Goal: Task Accomplishment & Management: Use online tool/utility

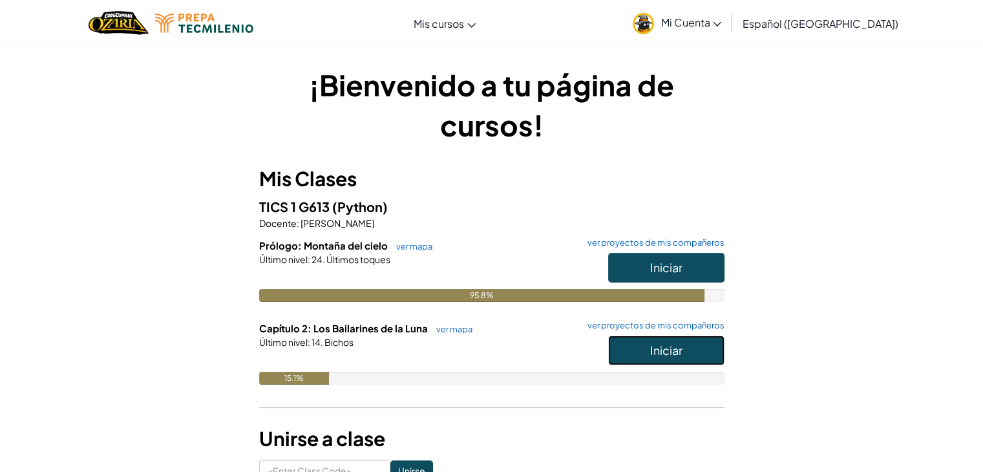
click at [656, 346] on span "Iniciar" at bounding box center [666, 349] width 32 height 15
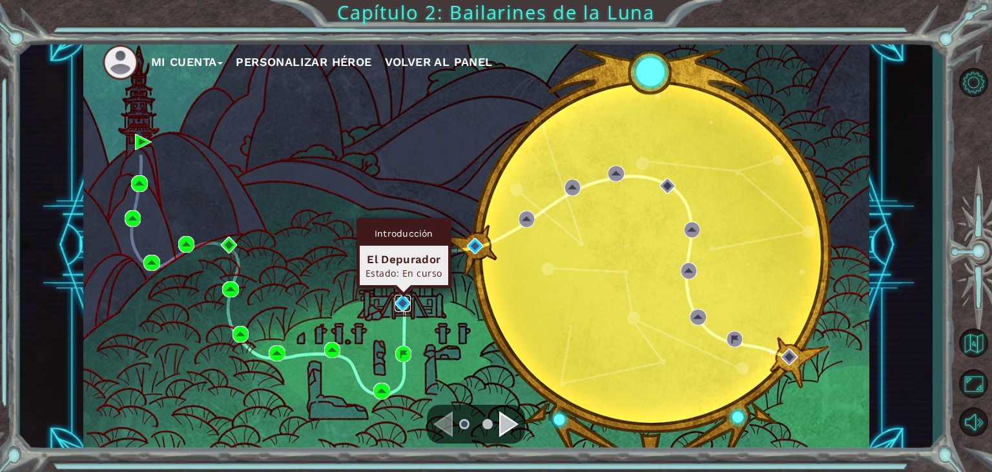
click at [404, 305] on img at bounding box center [403, 303] width 17 height 17
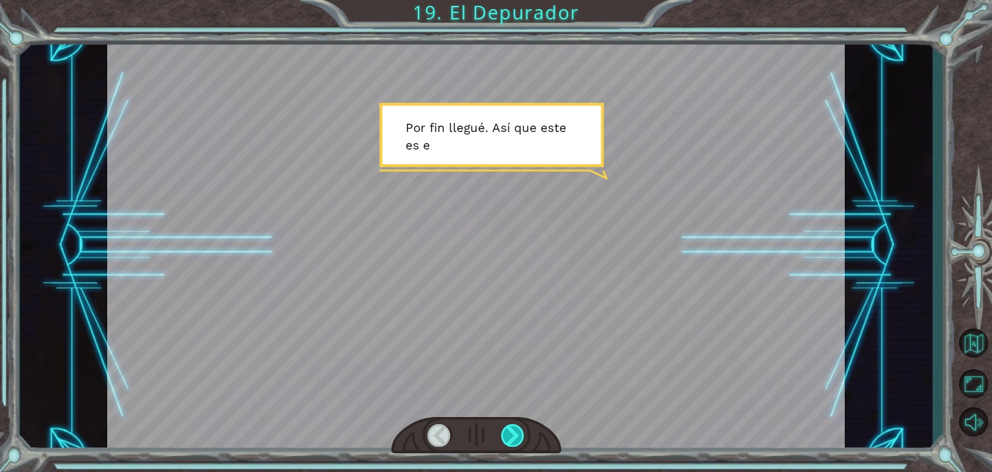
click at [517, 440] on div at bounding box center [512, 435] width 23 height 23
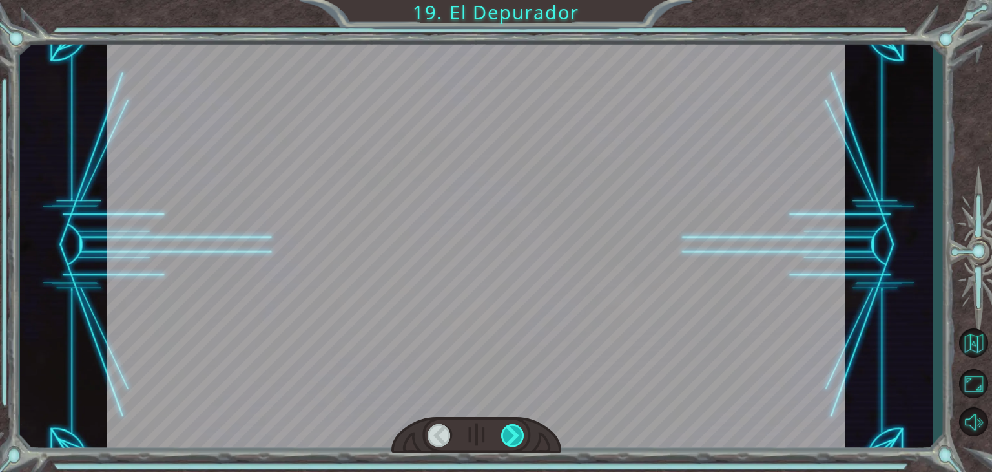
click at [517, 440] on div at bounding box center [512, 435] width 23 height 23
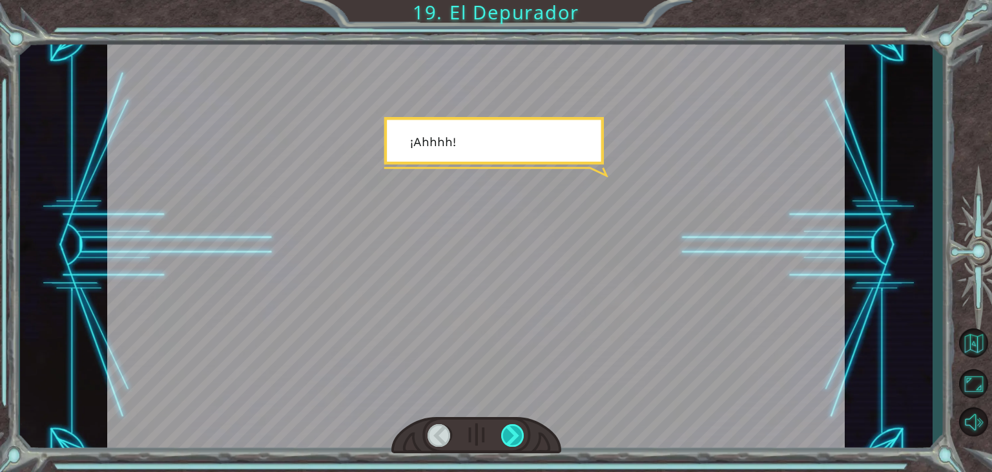
click at [517, 440] on div at bounding box center [512, 435] width 23 height 23
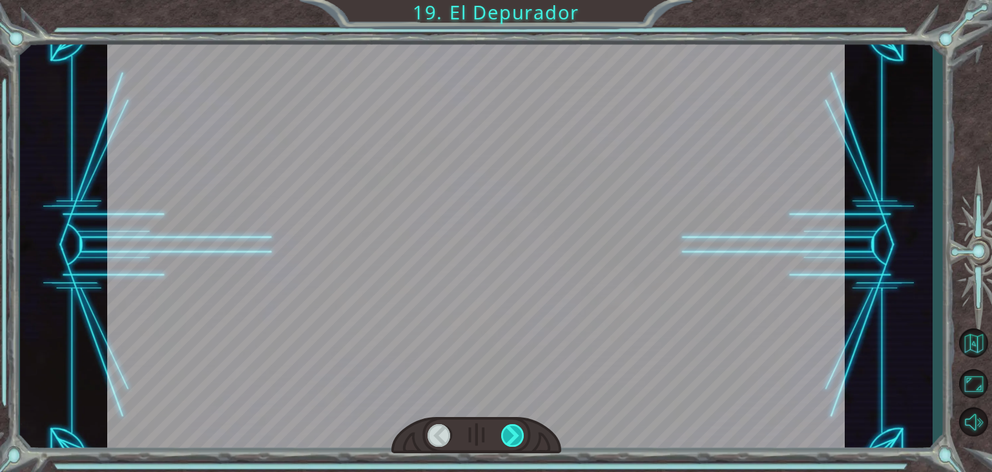
click at [517, 440] on div at bounding box center [512, 435] width 23 height 23
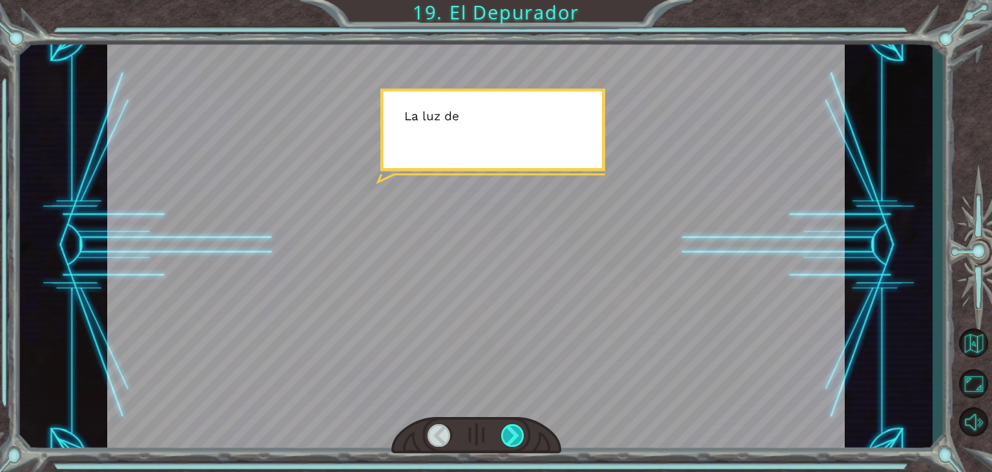
click at [517, 440] on div at bounding box center [512, 435] width 23 height 23
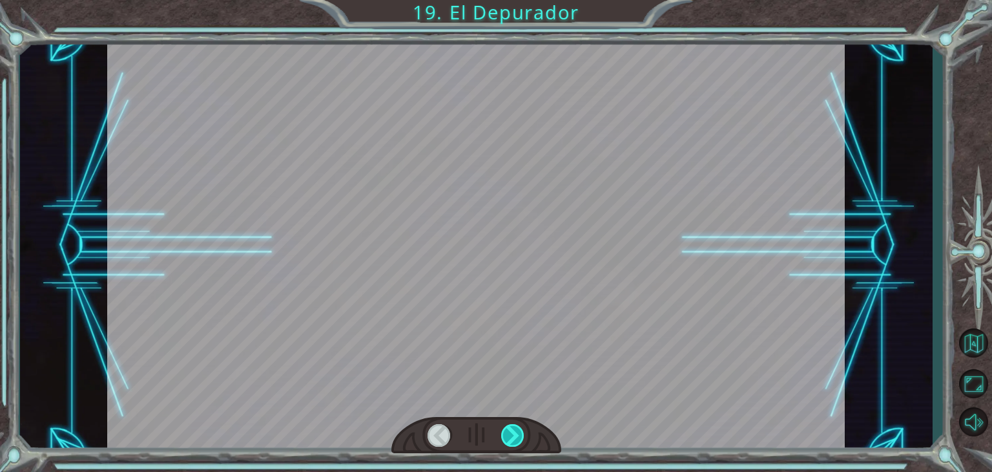
click at [517, 440] on div at bounding box center [512, 435] width 23 height 23
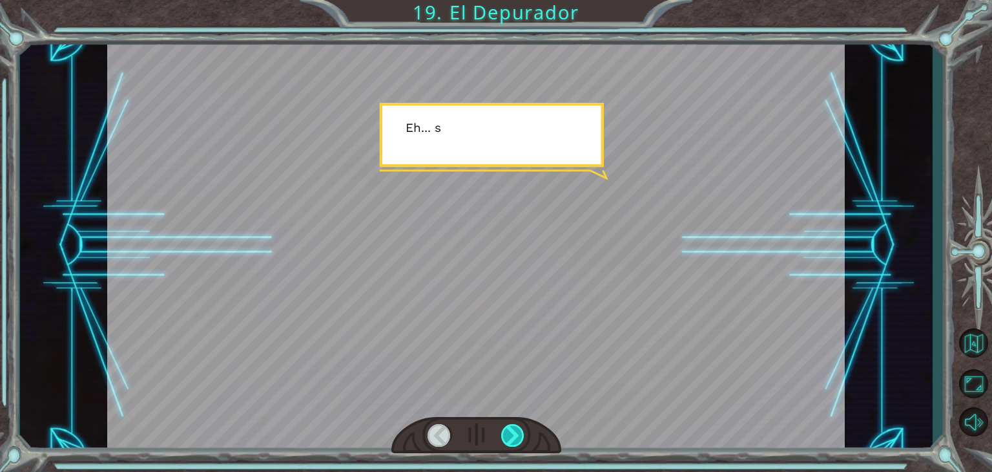
click at [517, 440] on div at bounding box center [512, 435] width 23 height 23
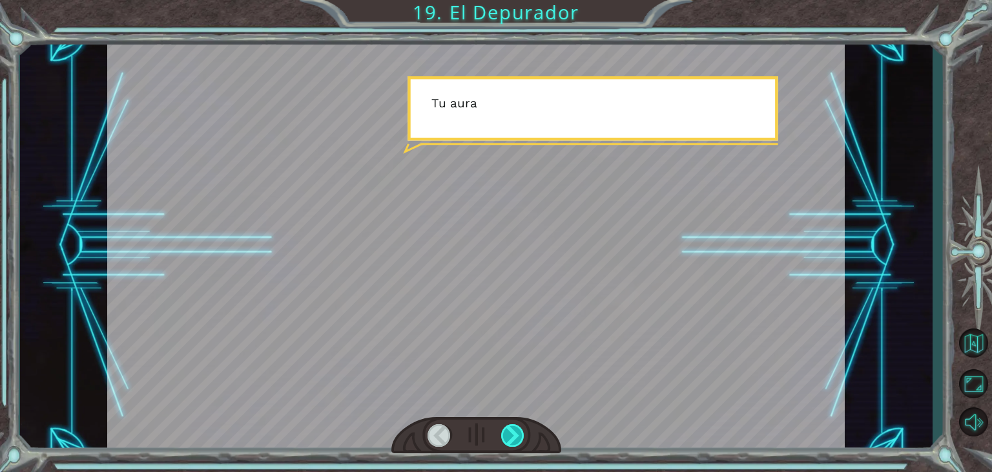
click at [517, 440] on div at bounding box center [512, 435] width 23 height 23
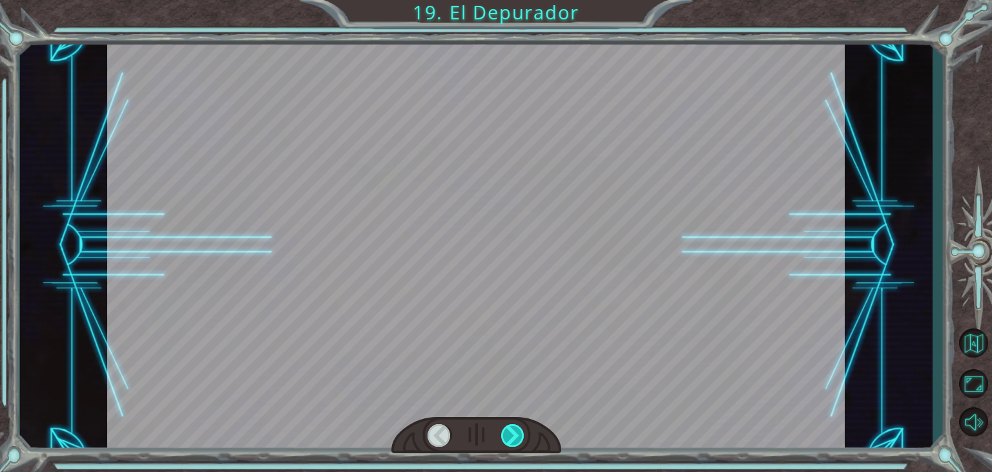
click at [517, 440] on div at bounding box center [512, 435] width 23 height 23
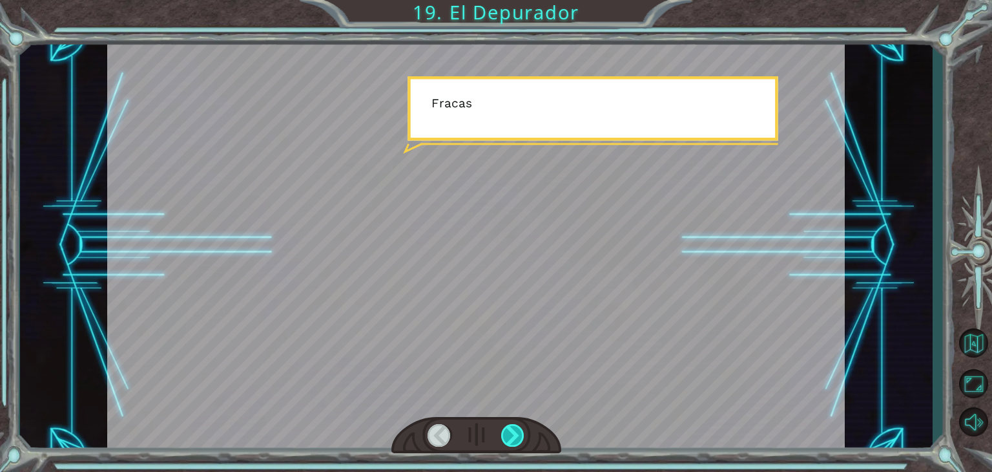
click at [517, 440] on div at bounding box center [512, 435] width 23 height 23
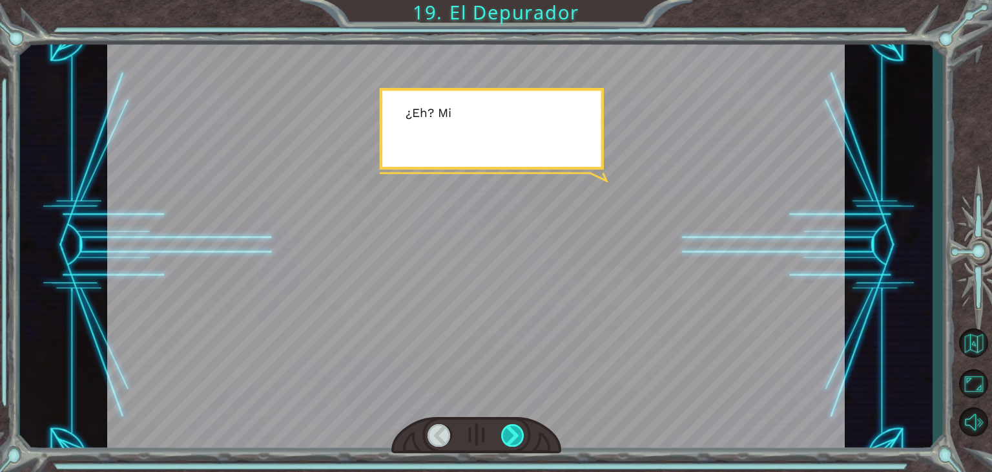
click at [517, 440] on div at bounding box center [512, 435] width 23 height 23
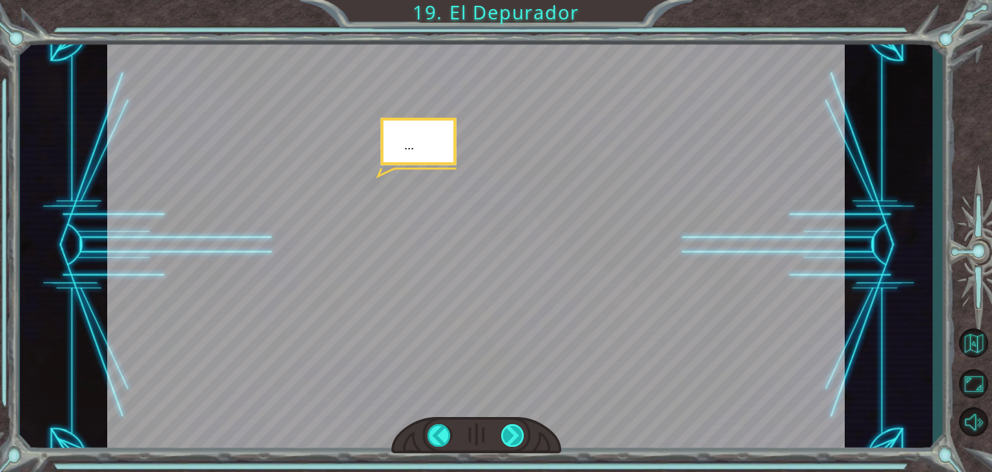
click at [514, 430] on div at bounding box center [512, 435] width 23 height 23
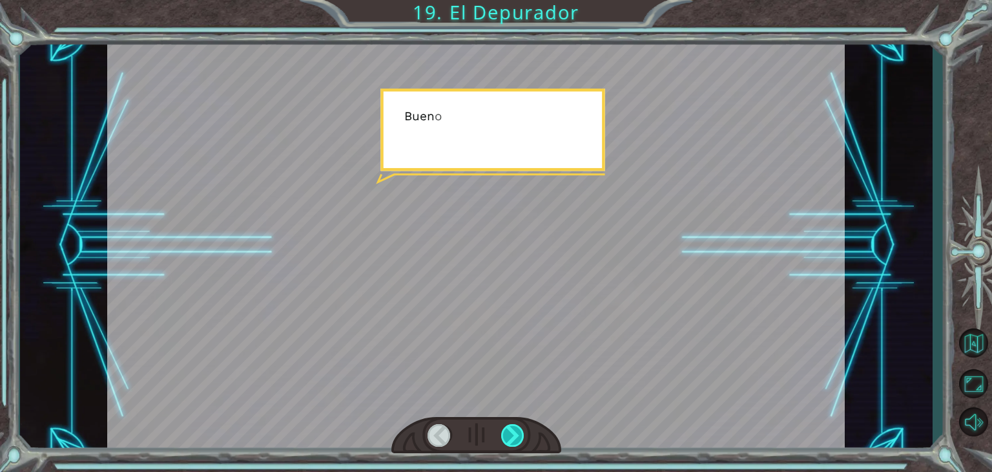
click at [514, 430] on div at bounding box center [512, 435] width 23 height 23
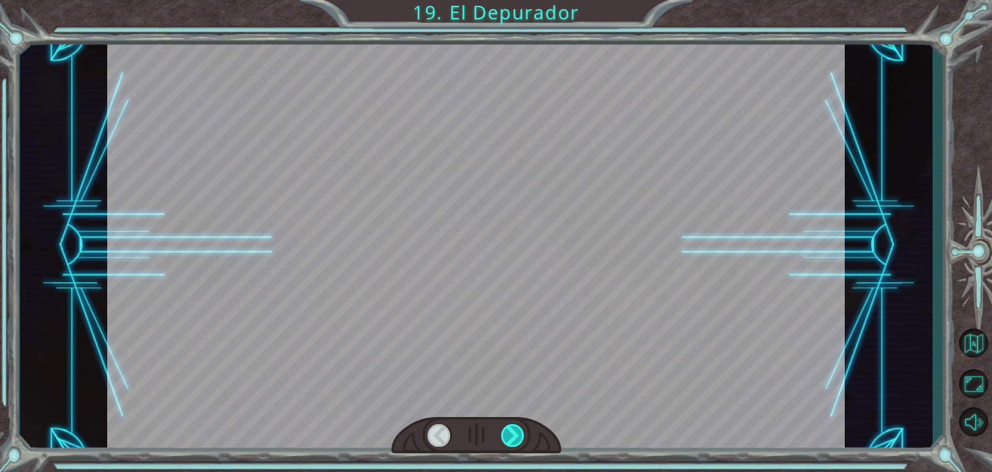
click at [514, 430] on div at bounding box center [512, 435] width 23 height 23
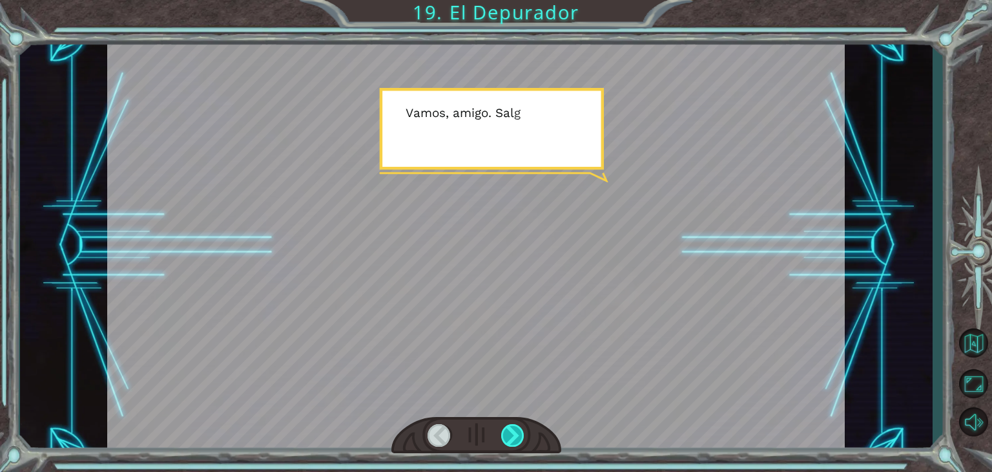
click at [514, 430] on div at bounding box center [512, 435] width 23 height 23
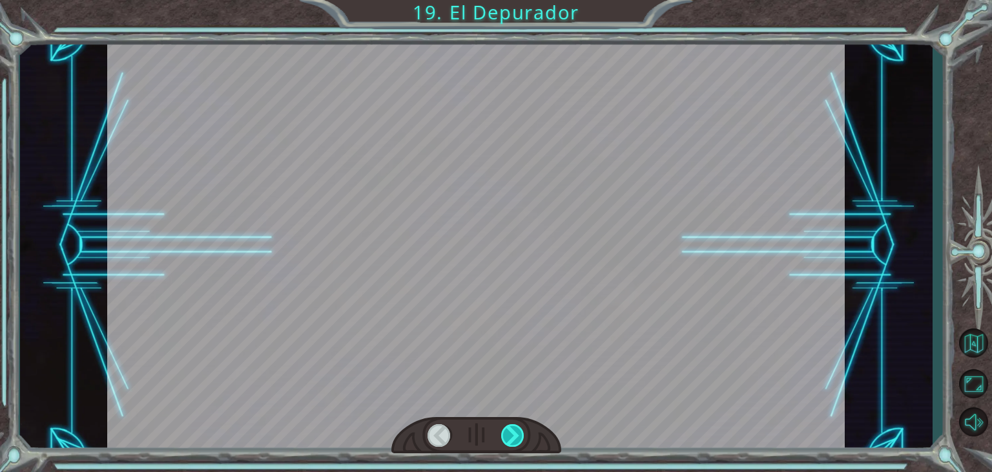
click at [514, 430] on div at bounding box center [512, 435] width 23 height 23
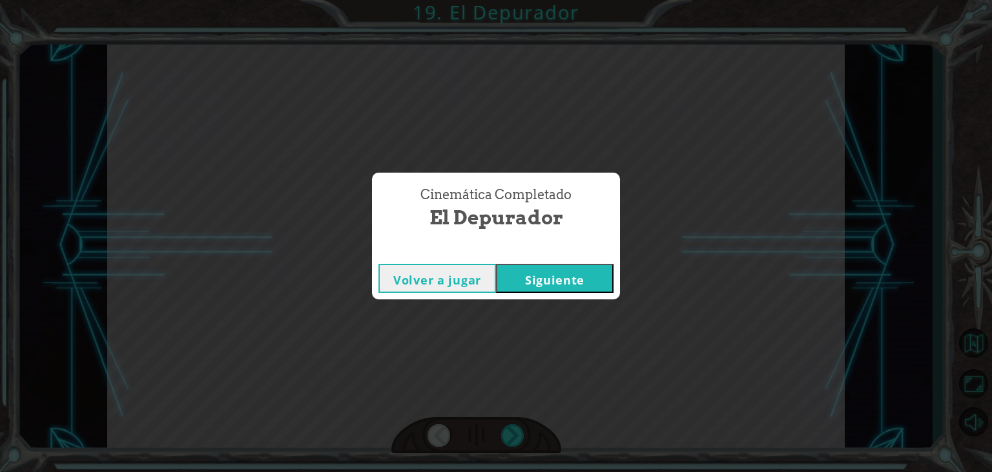
click at [532, 274] on button "Siguiente" at bounding box center [555, 278] width 118 height 29
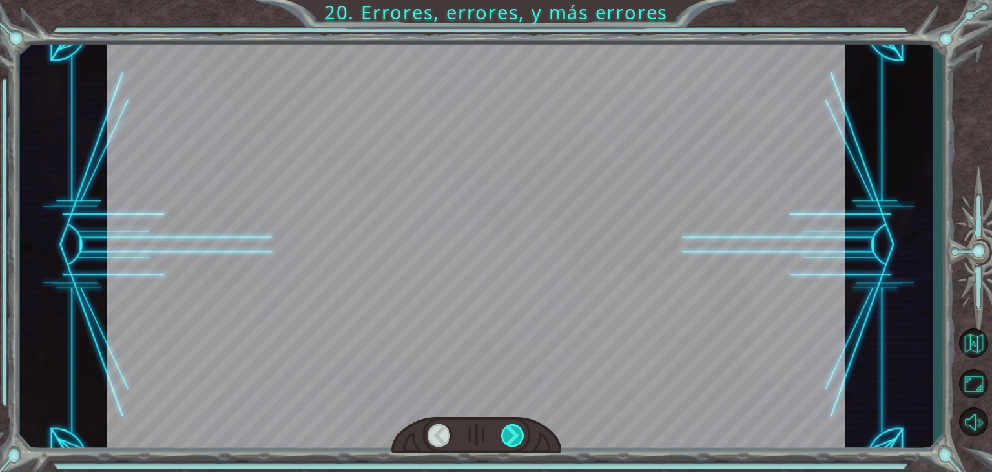
click at [522, 436] on div at bounding box center [512, 435] width 23 height 23
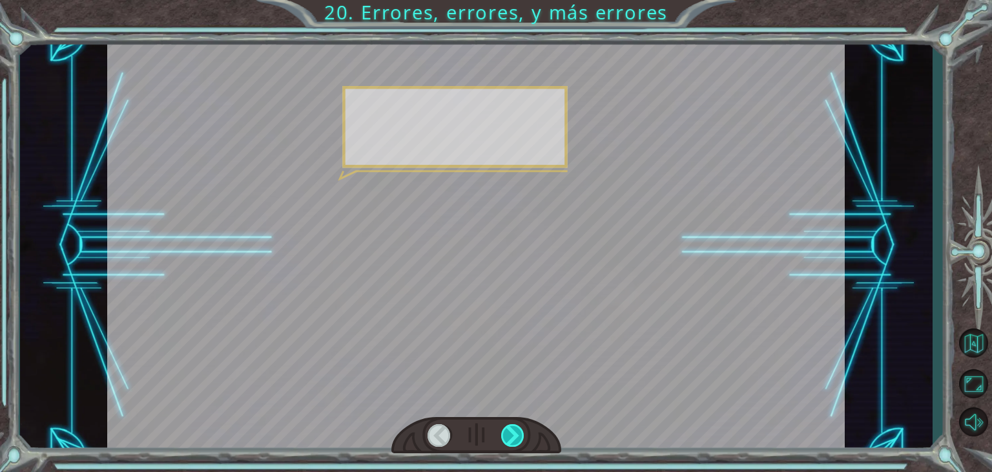
click at [522, 436] on div at bounding box center [512, 435] width 23 height 23
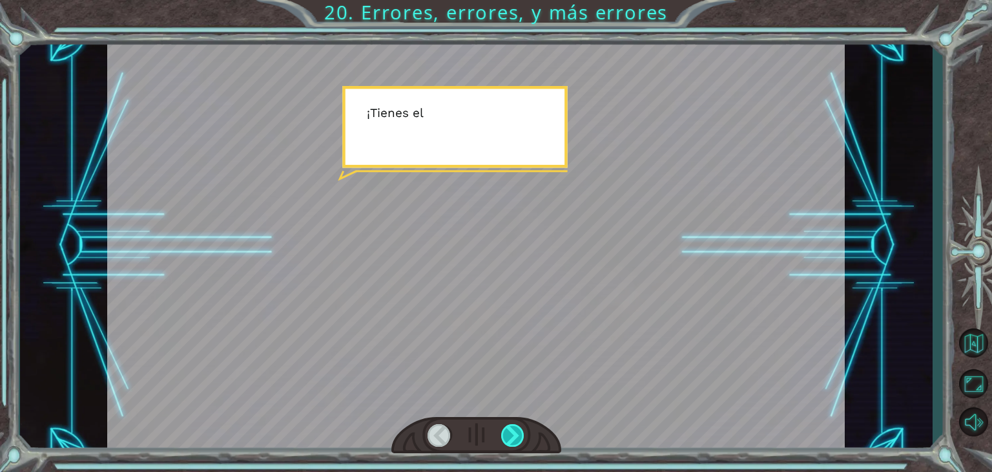
click at [522, 436] on div at bounding box center [512, 435] width 23 height 23
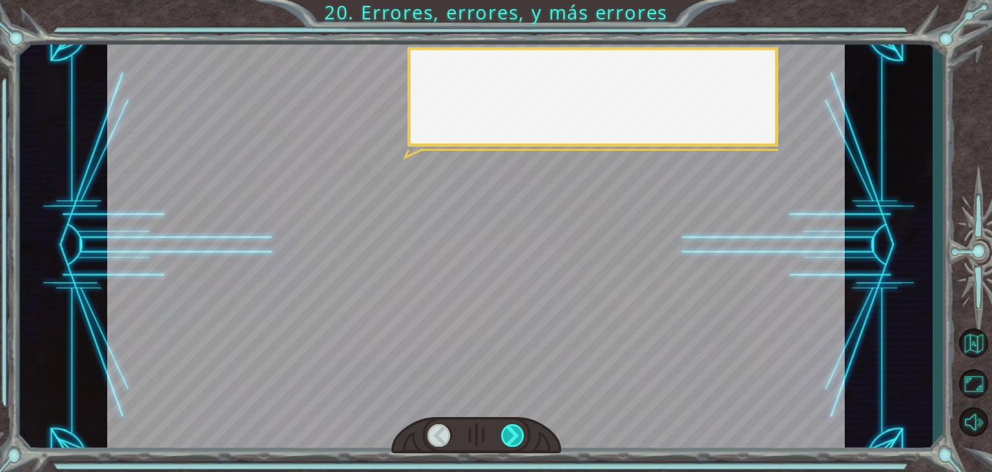
click at [522, 436] on div at bounding box center [512, 435] width 23 height 23
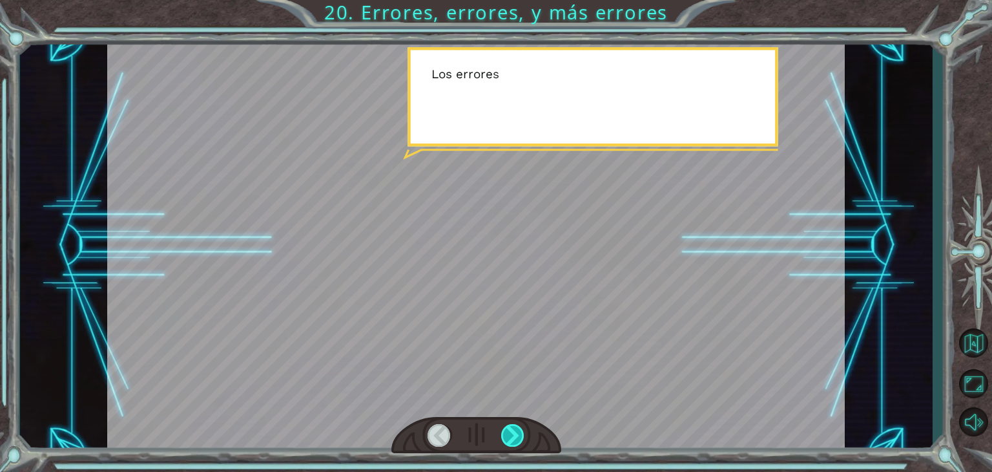
click at [522, 436] on div at bounding box center [512, 435] width 23 height 23
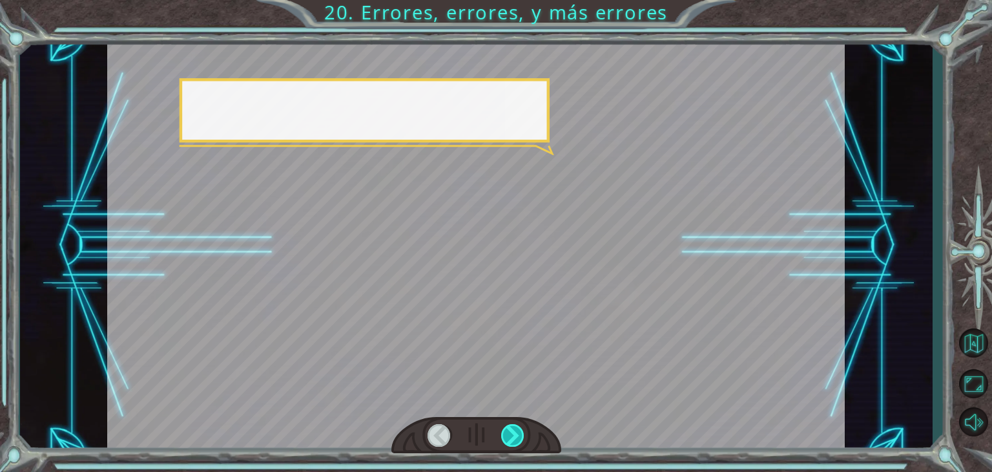
click at [522, 436] on div at bounding box center [512, 435] width 23 height 23
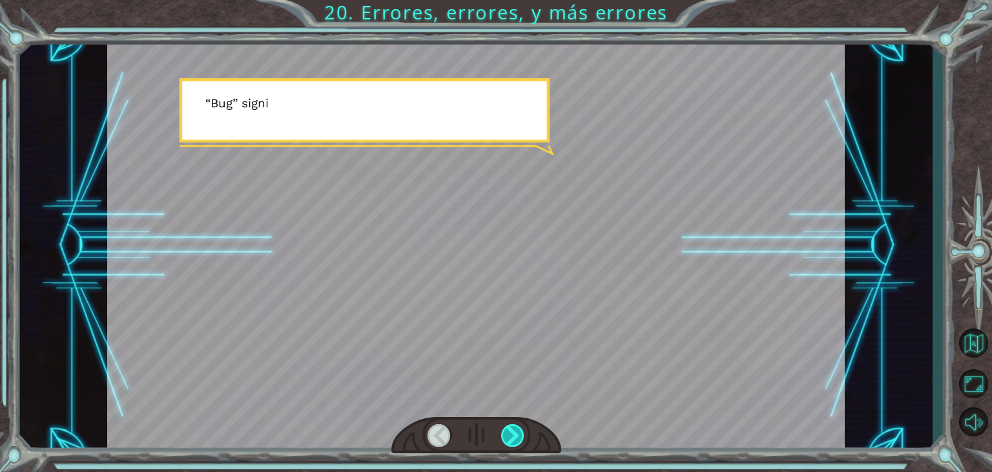
click at [522, 436] on div at bounding box center [512, 435] width 23 height 23
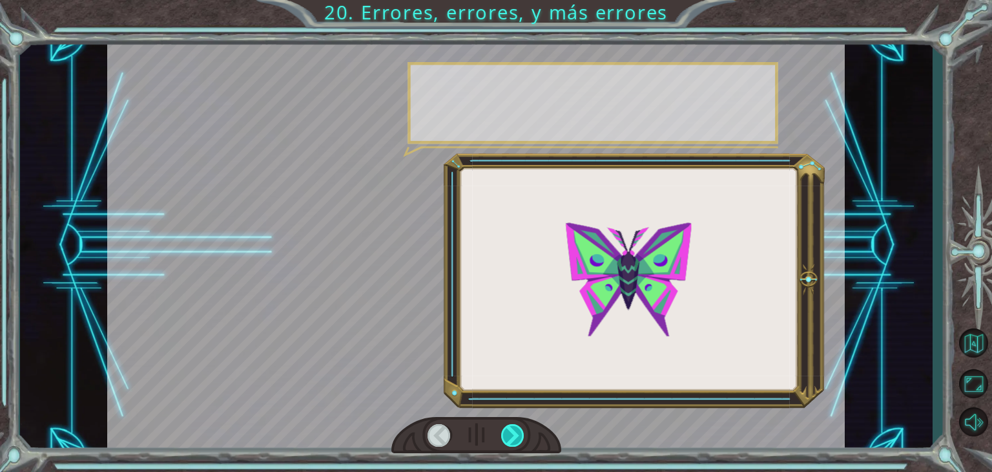
click at [522, 436] on div at bounding box center [512, 435] width 23 height 23
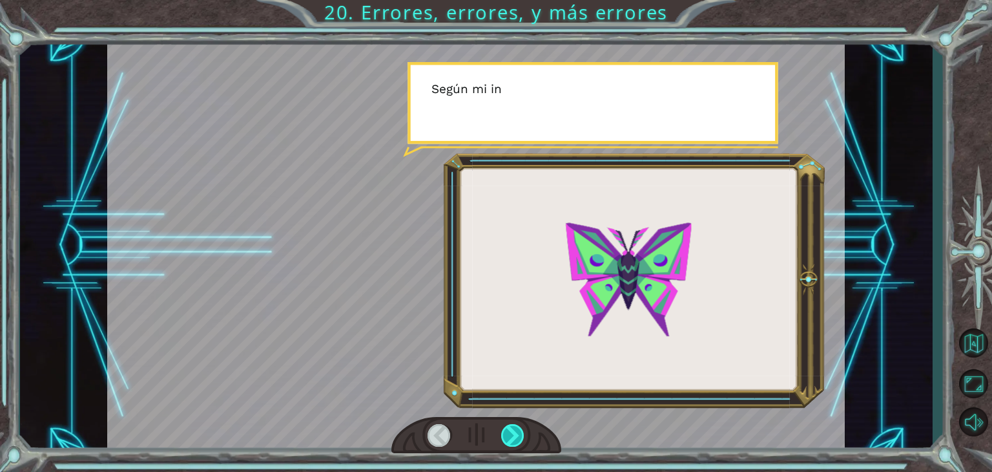
click at [522, 436] on div at bounding box center [512, 435] width 23 height 23
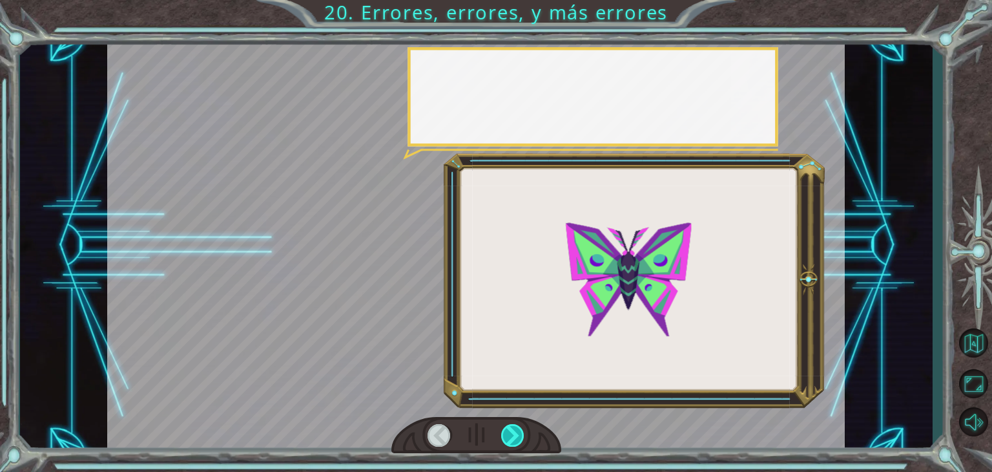
click at [522, 436] on div at bounding box center [512, 435] width 23 height 23
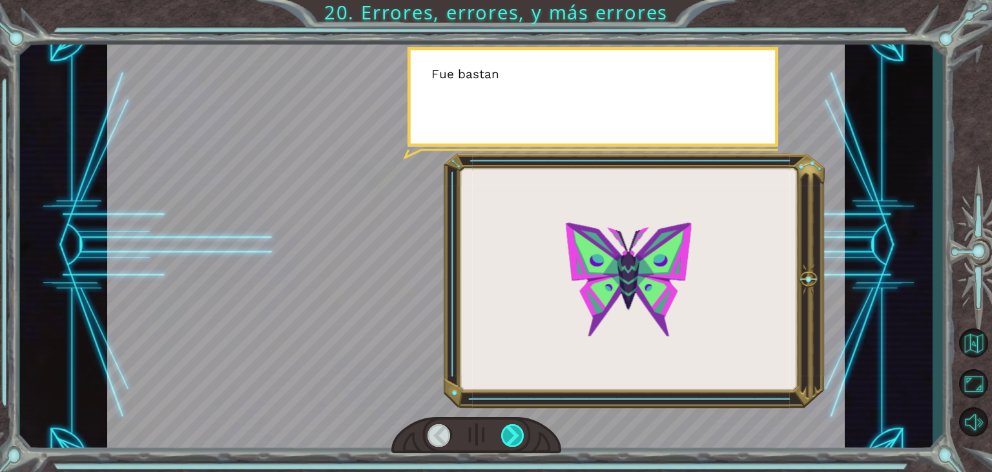
click at [522, 436] on div at bounding box center [512, 435] width 23 height 23
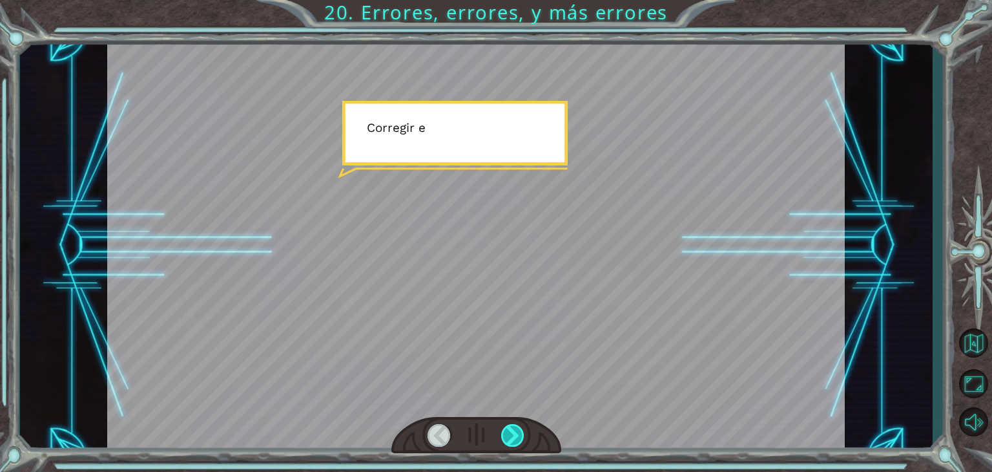
click at [522, 436] on div at bounding box center [512, 435] width 23 height 23
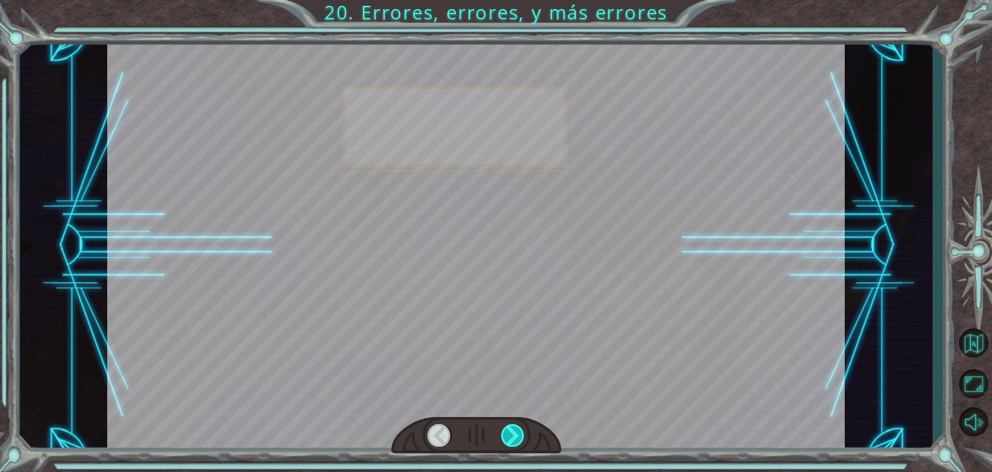
click at [522, 436] on div at bounding box center [512, 435] width 23 height 23
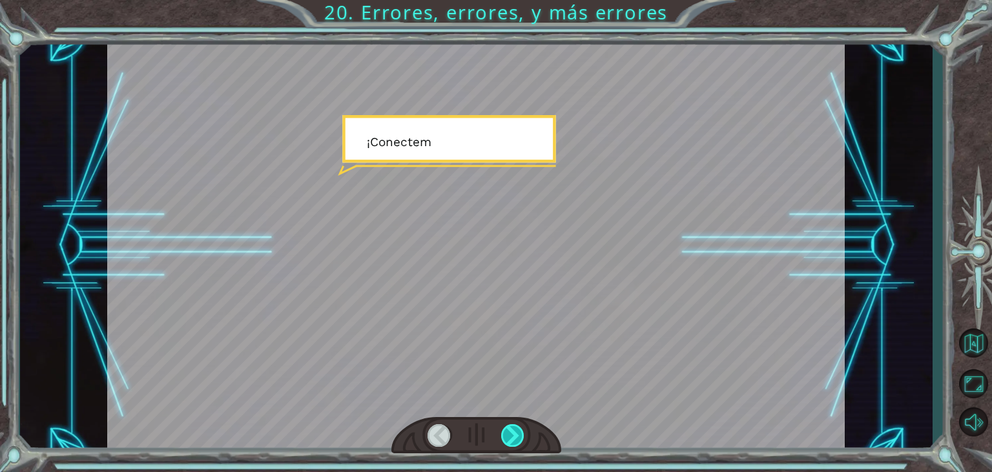
click at [522, 436] on div at bounding box center [512, 435] width 23 height 23
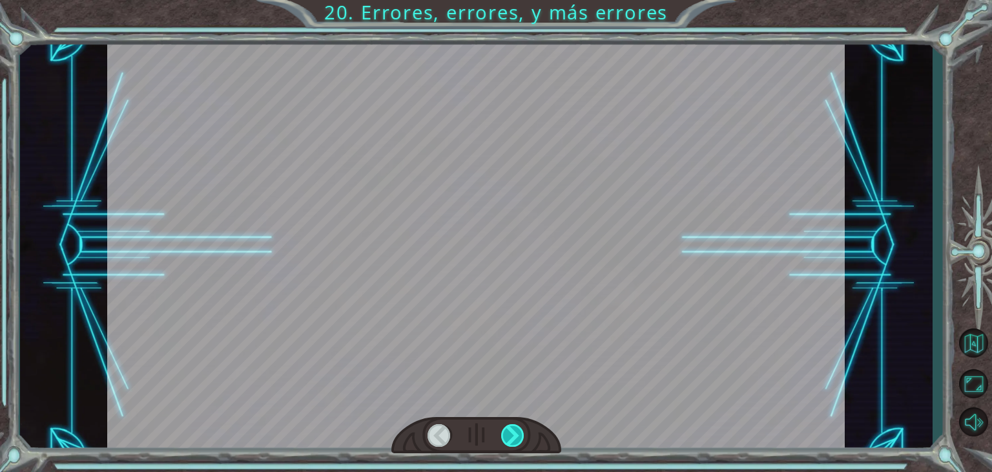
click at [522, 436] on div at bounding box center [512, 435] width 23 height 23
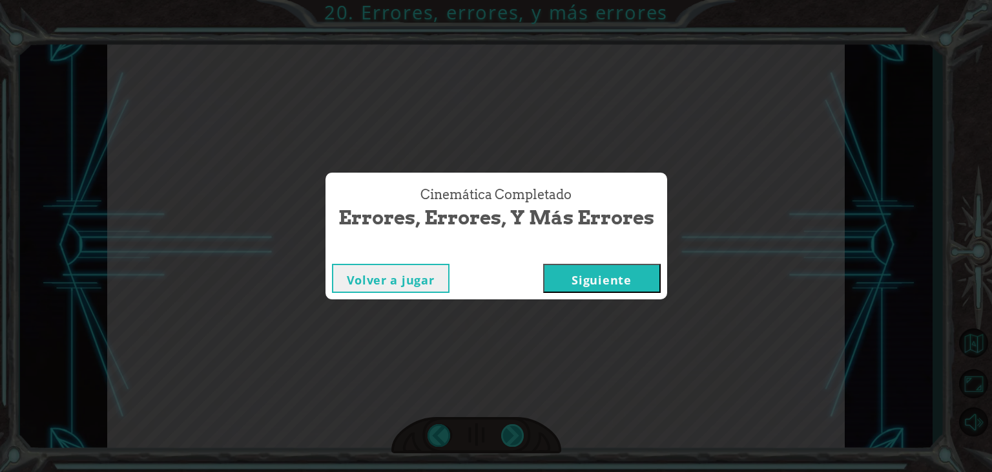
click at [522, 436] on div "Cinemática Completado Errores, errores, y más errores Volver a jugar [GEOGRAPHI…" at bounding box center [496, 236] width 992 height 472
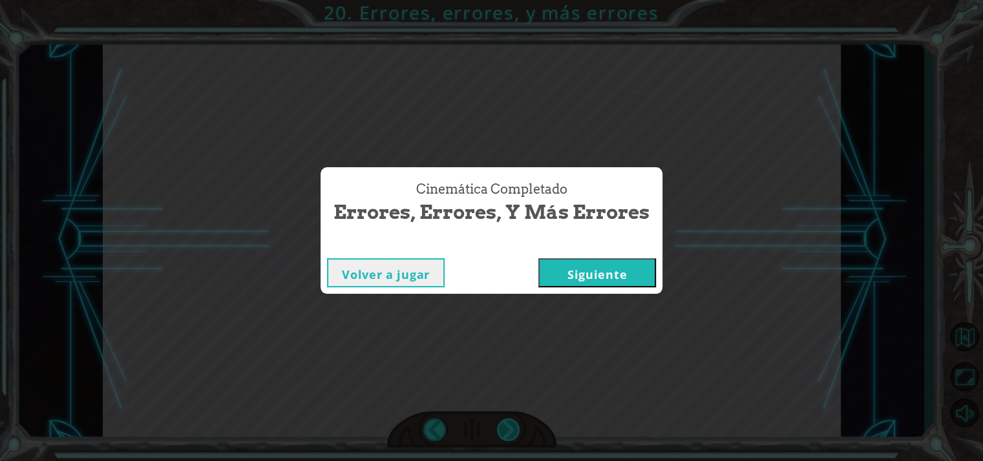
click at [522, 436] on div "Cinemática Completado Errores, errores, y más errores Volver a jugar [GEOGRAPHI…" at bounding box center [491, 230] width 983 height 461
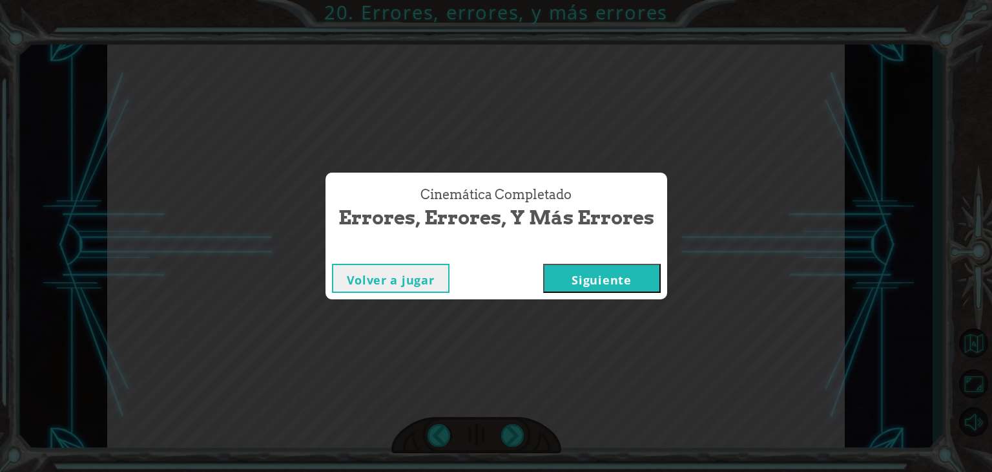
click at [578, 273] on button "Siguiente" at bounding box center [602, 278] width 118 height 29
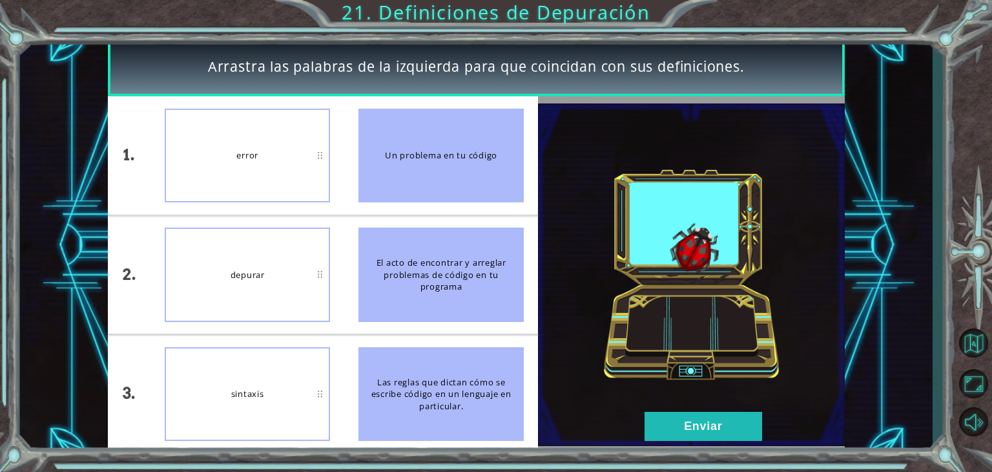
click at [714, 402] on img at bounding box center [691, 274] width 307 height 342
click at [713, 417] on button "Enviar" at bounding box center [704, 425] width 118 height 29
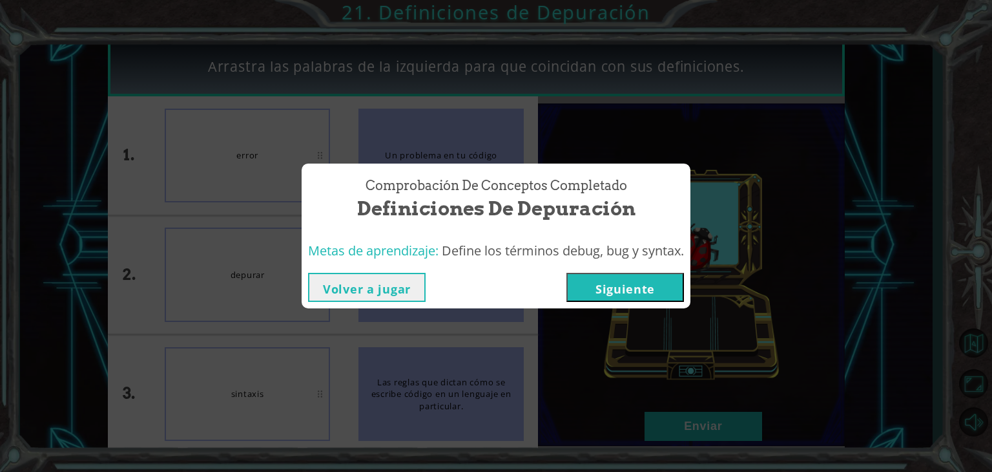
click at [661, 282] on button "Siguiente" at bounding box center [626, 287] width 118 height 29
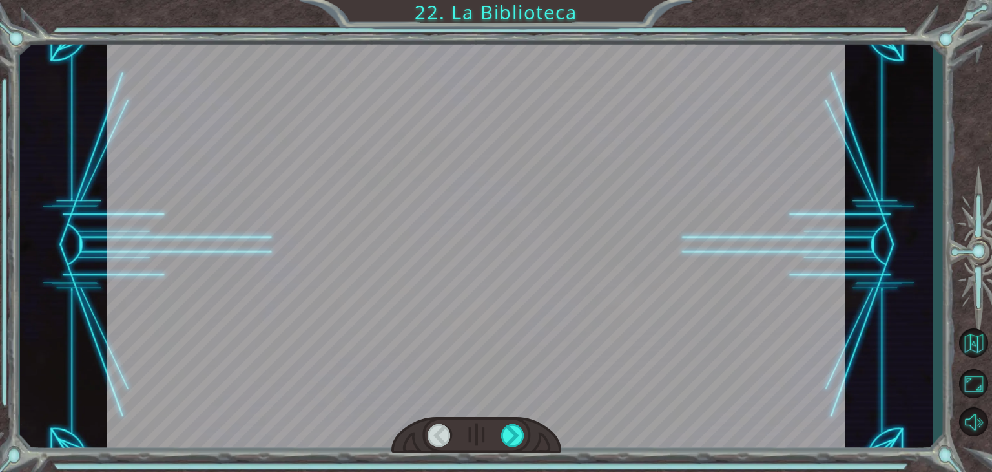
click at [528, 432] on div at bounding box center [476, 435] width 170 height 37
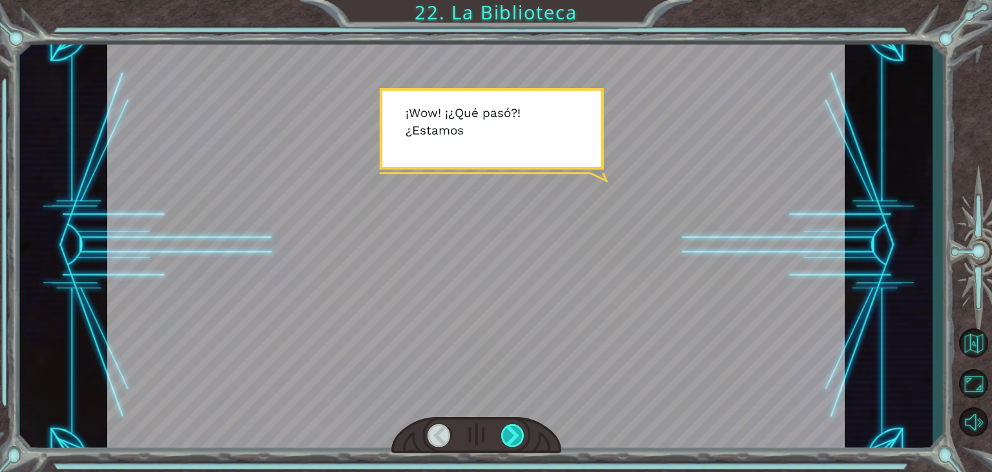
click at [511, 437] on div at bounding box center [512, 435] width 23 height 23
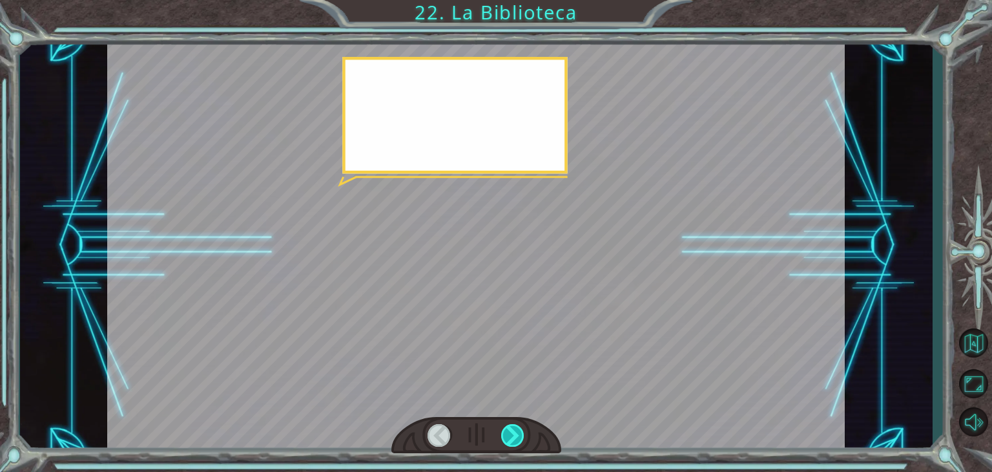
click at [511, 437] on div at bounding box center [512, 435] width 23 height 23
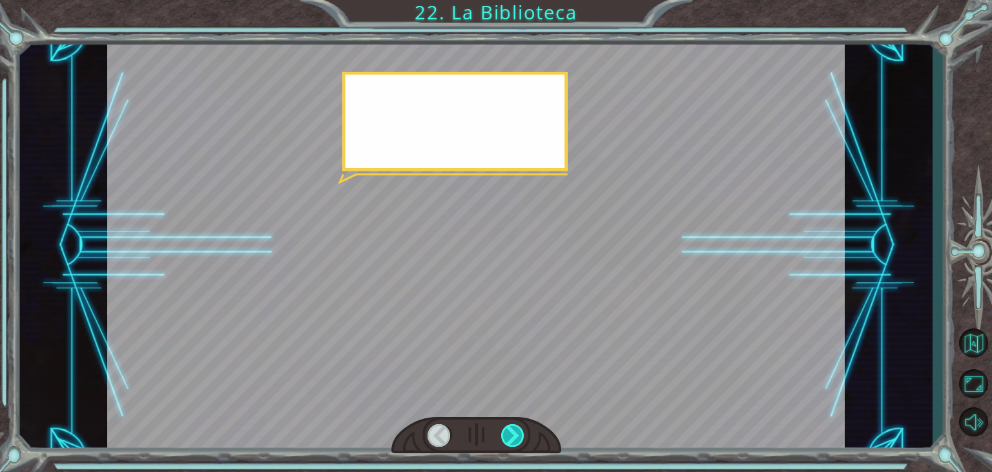
click at [511, 437] on div at bounding box center [512, 435] width 23 height 23
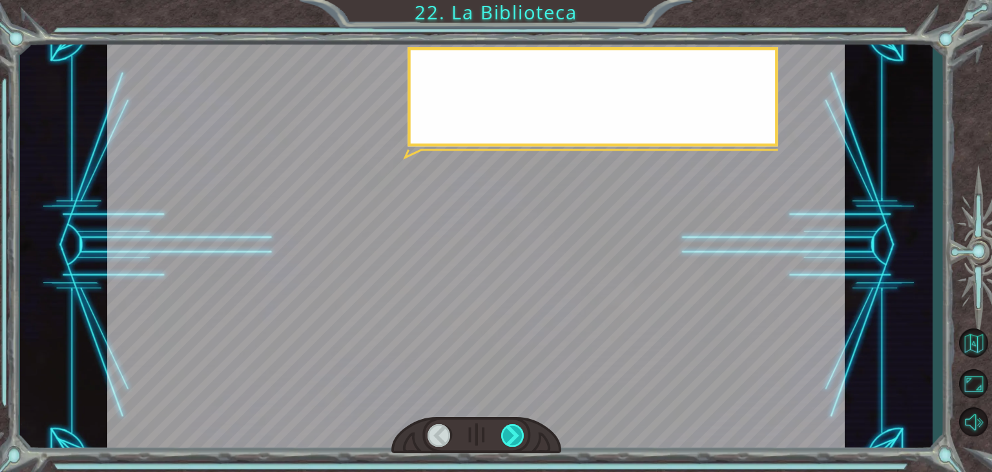
click at [511, 437] on div at bounding box center [512, 435] width 23 height 23
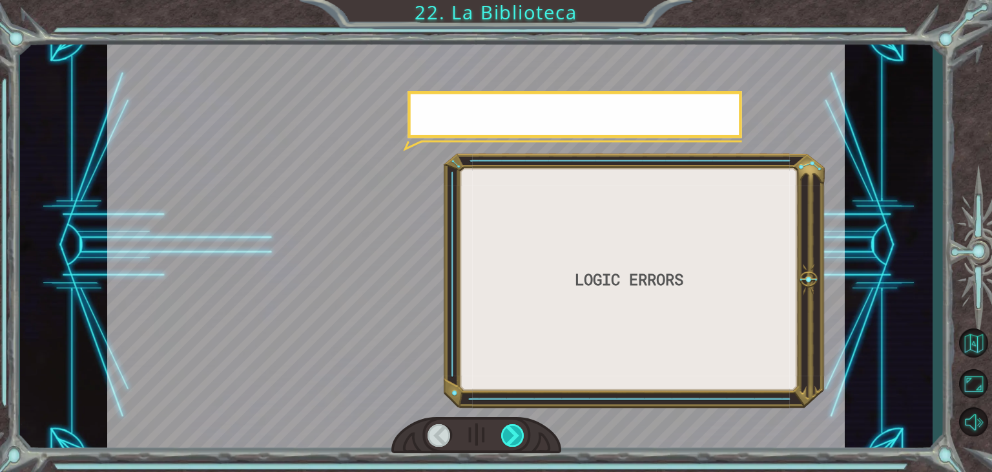
click at [511, 437] on div at bounding box center [512, 435] width 23 height 23
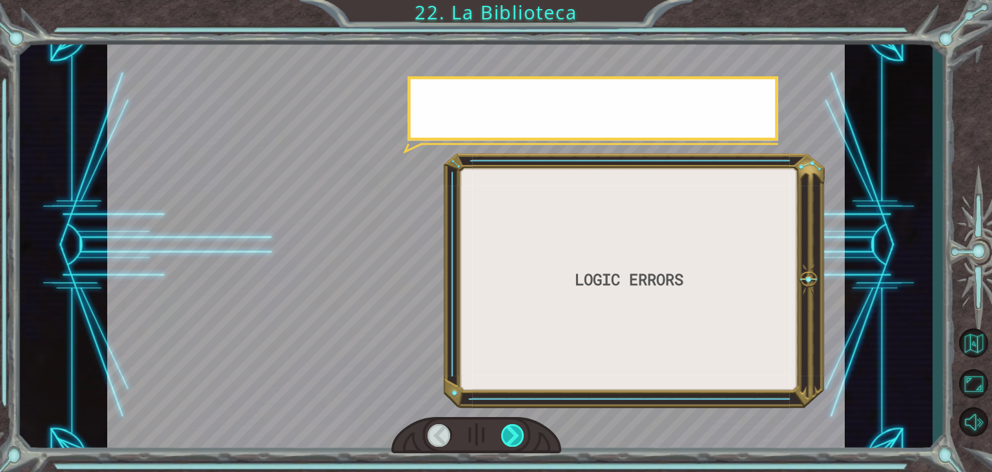
click at [511, 437] on div at bounding box center [512, 435] width 23 height 23
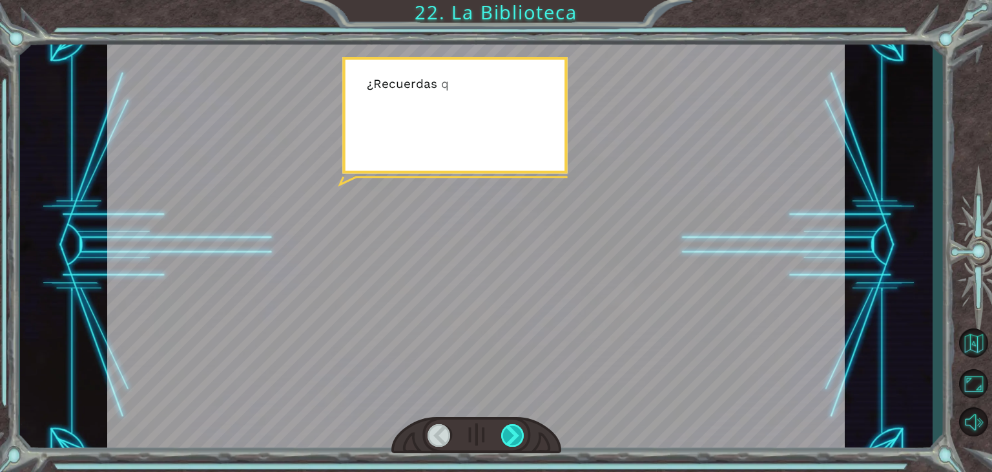
click at [511, 437] on div at bounding box center [512, 435] width 23 height 23
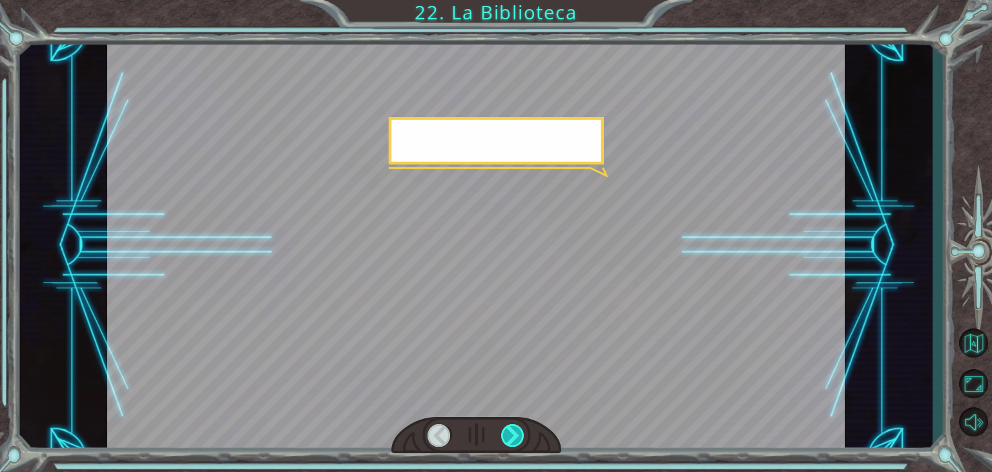
click at [511, 437] on div at bounding box center [512, 435] width 23 height 23
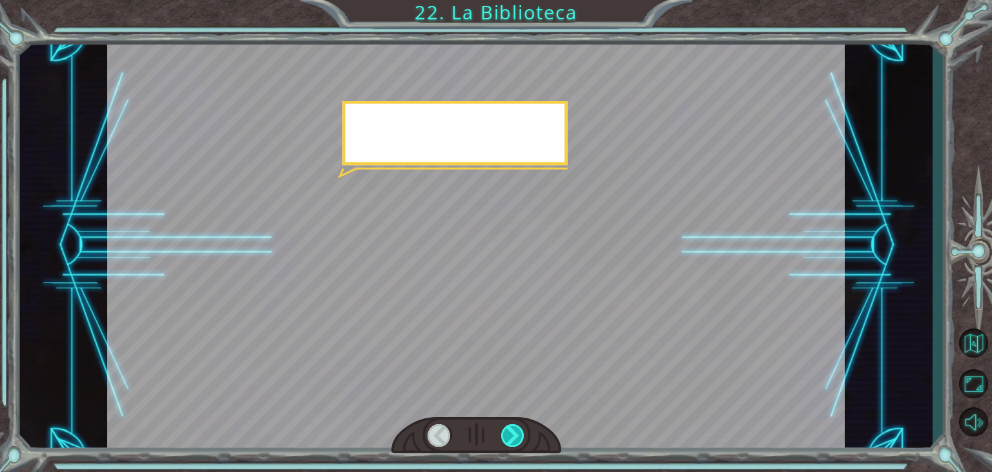
click at [511, 437] on div at bounding box center [512, 435] width 23 height 23
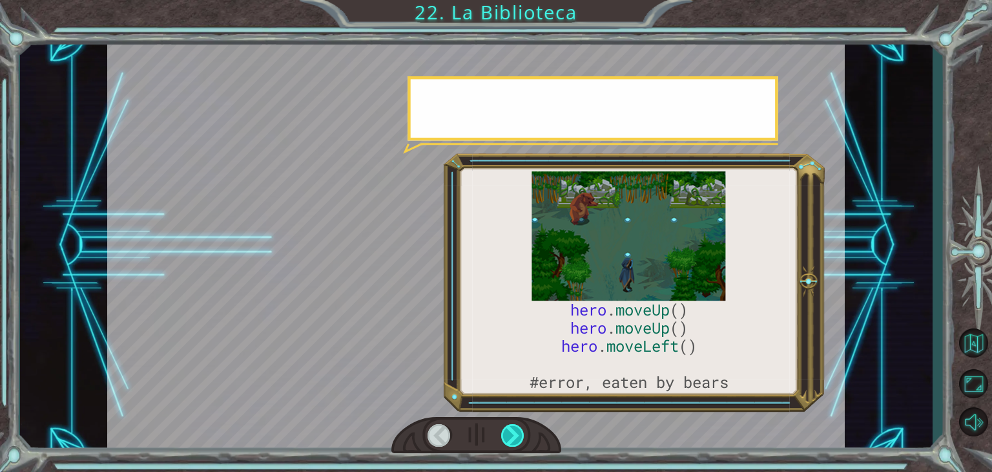
click at [511, 437] on div at bounding box center [512, 435] width 23 height 23
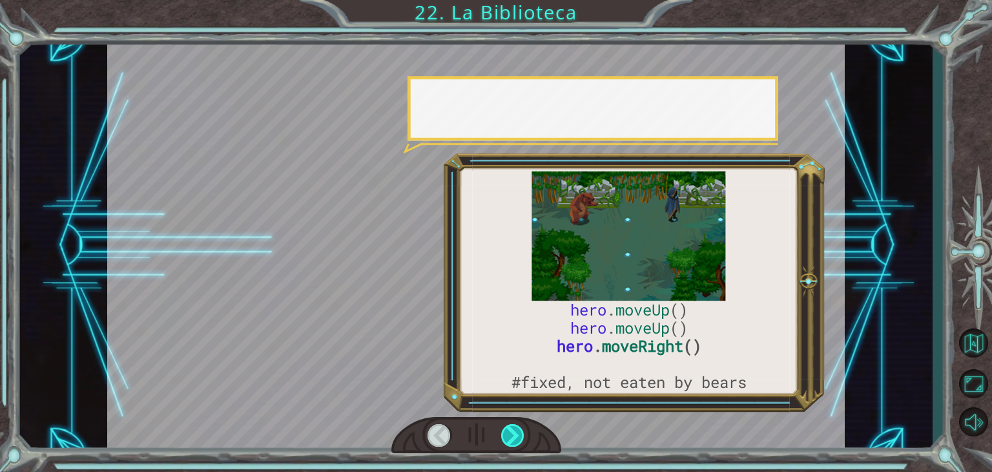
click at [511, 437] on div at bounding box center [512, 435] width 23 height 23
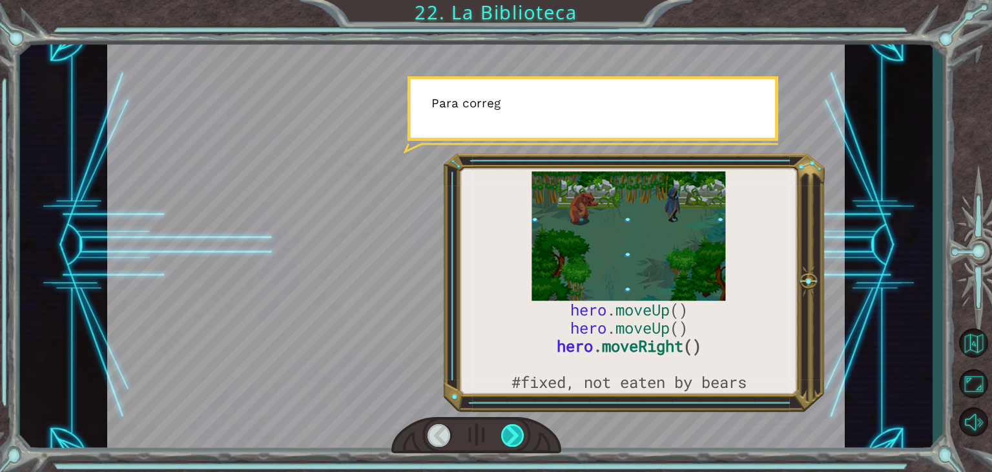
click at [511, 437] on div at bounding box center [512, 435] width 23 height 23
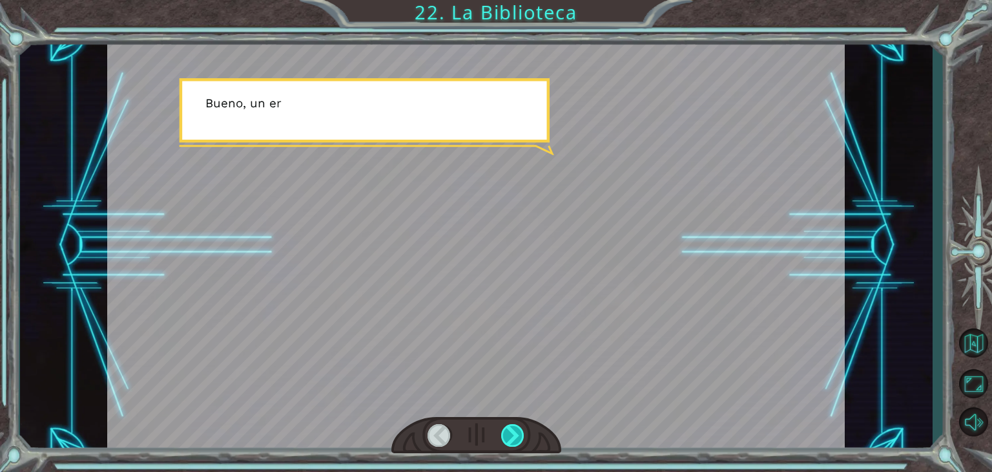
click at [511, 437] on div at bounding box center [512, 435] width 23 height 23
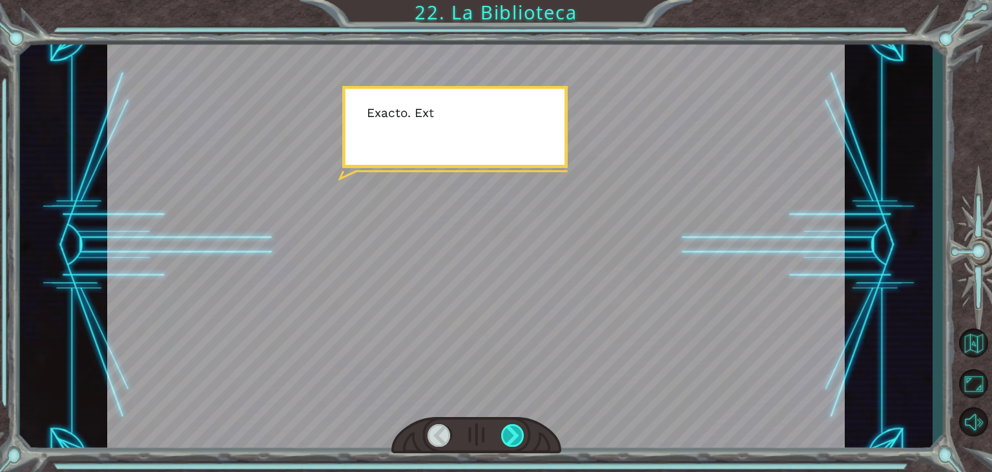
click at [511, 437] on div at bounding box center [512, 435] width 23 height 23
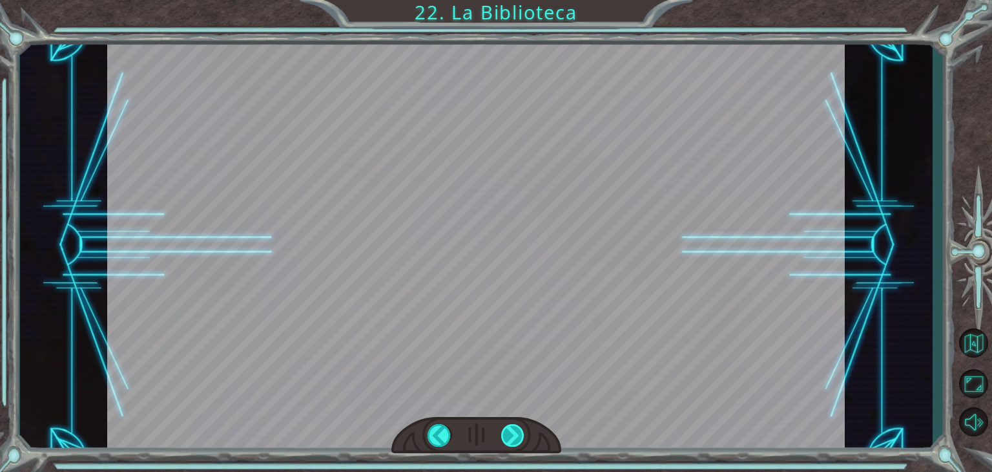
click at [512, 0] on div "hero . moveUp () hero . moveUp () hero . moveRight () #fixed, not eaten by bear…" at bounding box center [496, 0] width 992 height 0
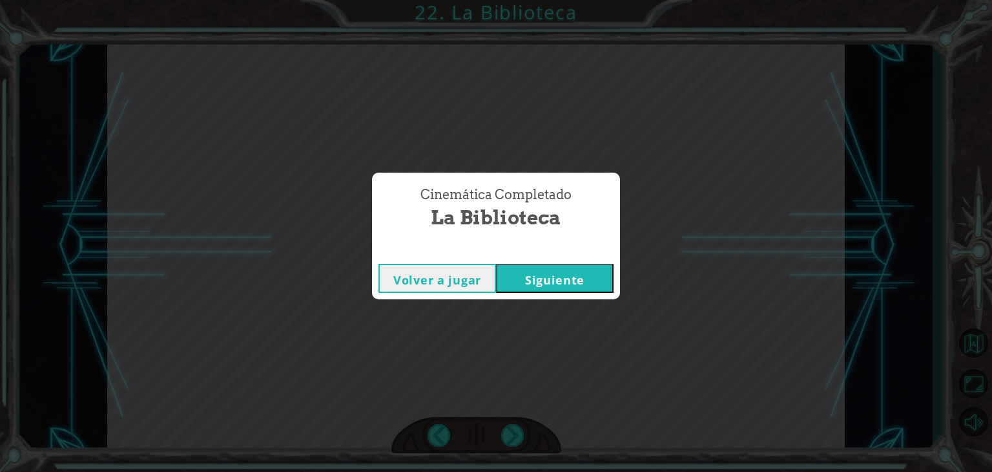
click at [582, 283] on button "Siguiente" at bounding box center [555, 278] width 118 height 29
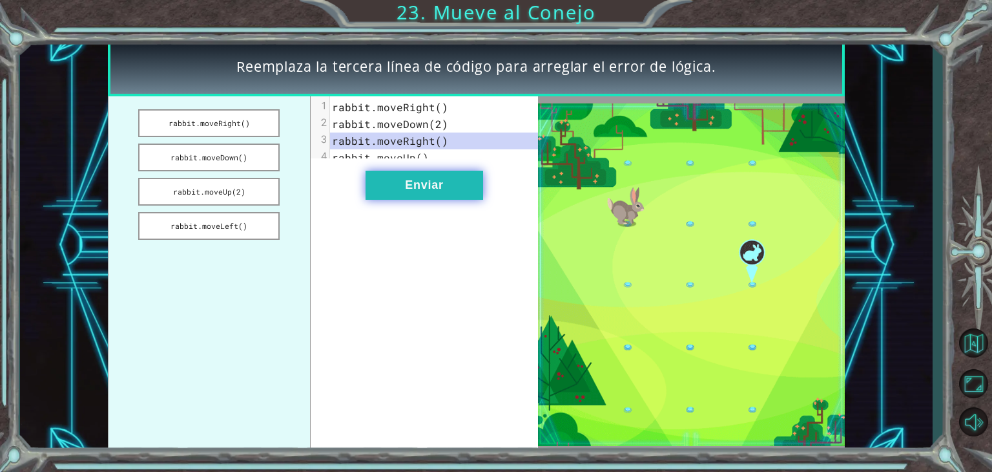
click at [442, 200] on button "Enviar" at bounding box center [425, 185] width 118 height 29
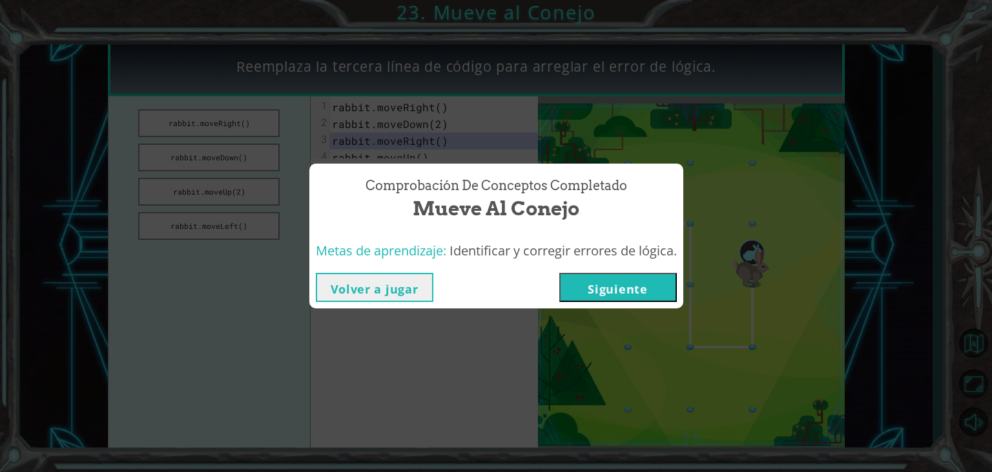
click at [603, 287] on button "Siguiente" at bounding box center [618, 287] width 118 height 29
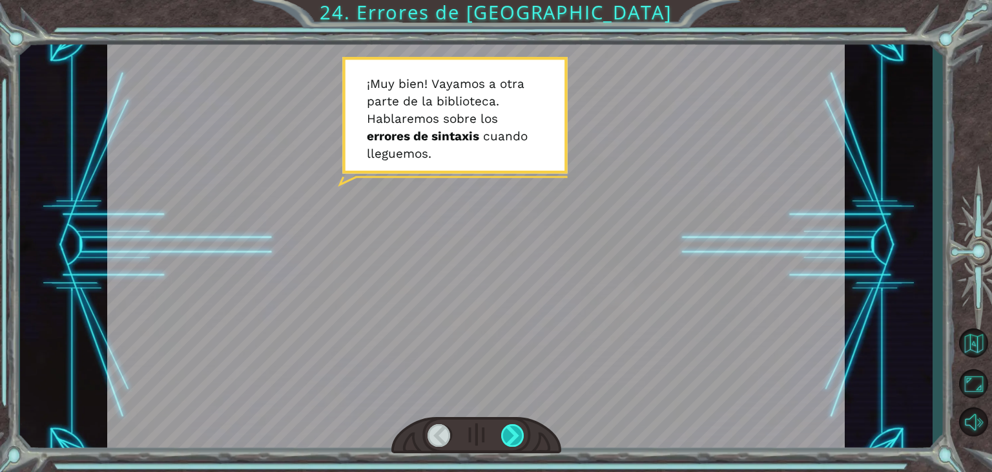
click at [508, 433] on div at bounding box center [512, 435] width 23 height 23
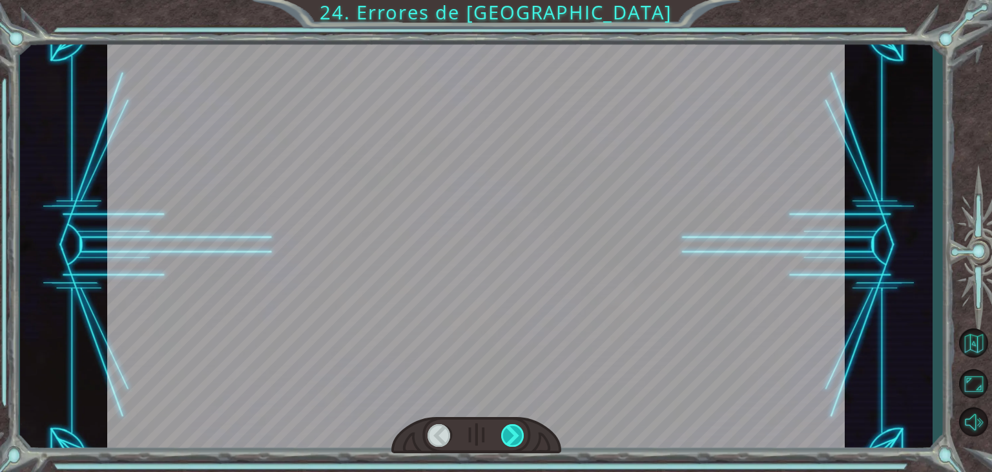
click at [514, 428] on div at bounding box center [512, 435] width 23 height 23
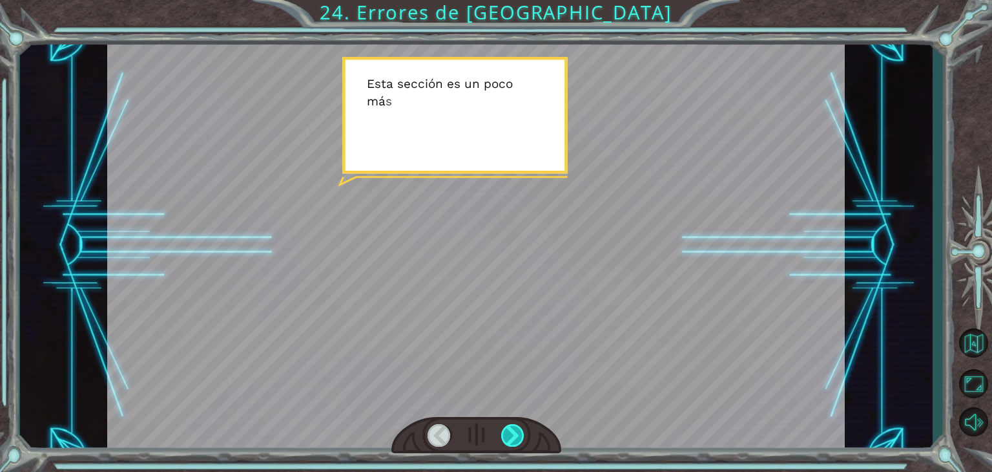
click at [514, 428] on div at bounding box center [512, 435] width 23 height 23
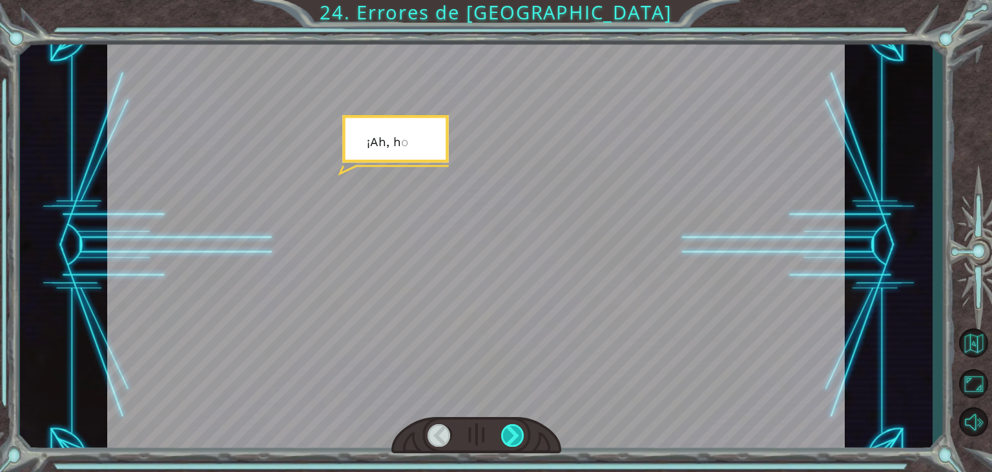
click at [514, 427] on div at bounding box center [512, 435] width 23 height 23
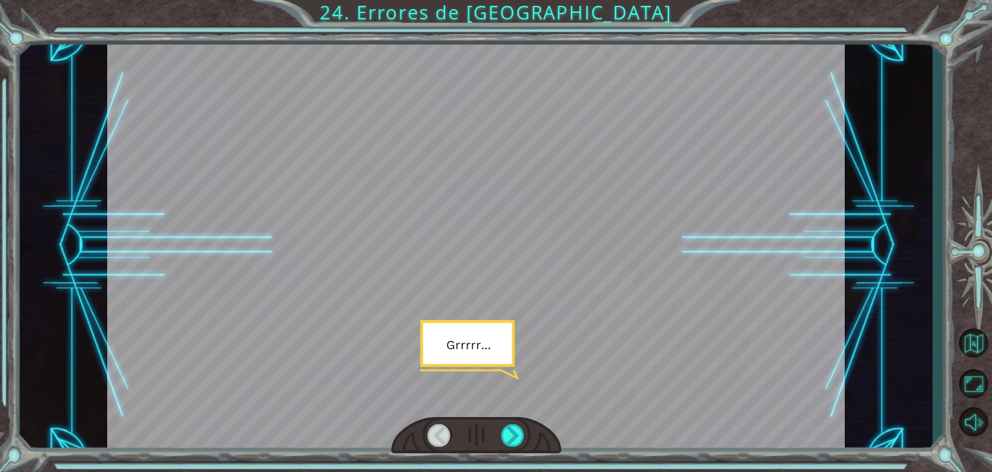
click at [517, 422] on div at bounding box center [476, 435] width 170 height 37
click at [517, 424] on div at bounding box center [512, 435] width 23 height 23
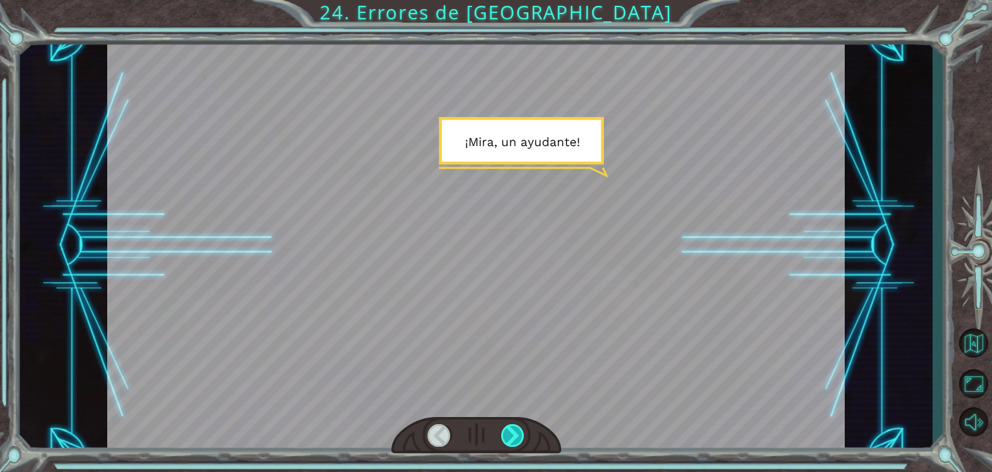
click at [517, 428] on div at bounding box center [512, 435] width 23 height 23
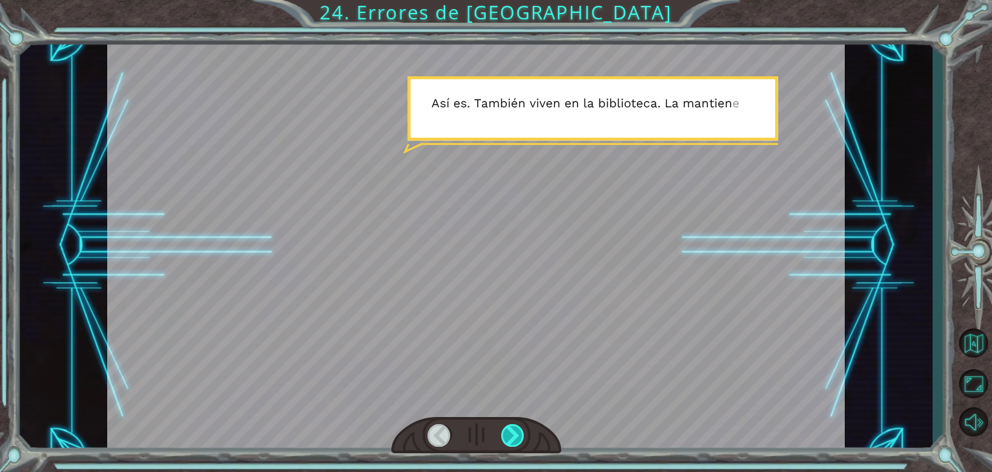
click at [517, 428] on div at bounding box center [512, 435] width 23 height 23
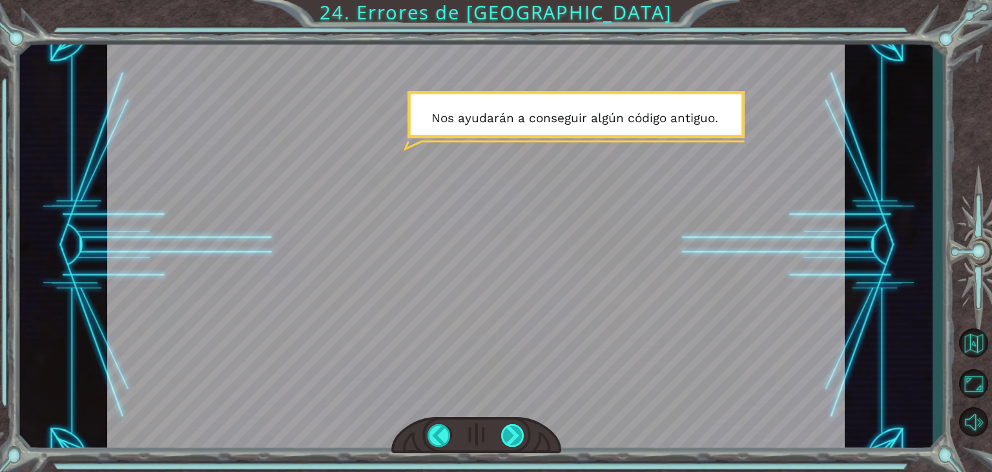
click at [517, 428] on div at bounding box center [512, 435] width 23 height 23
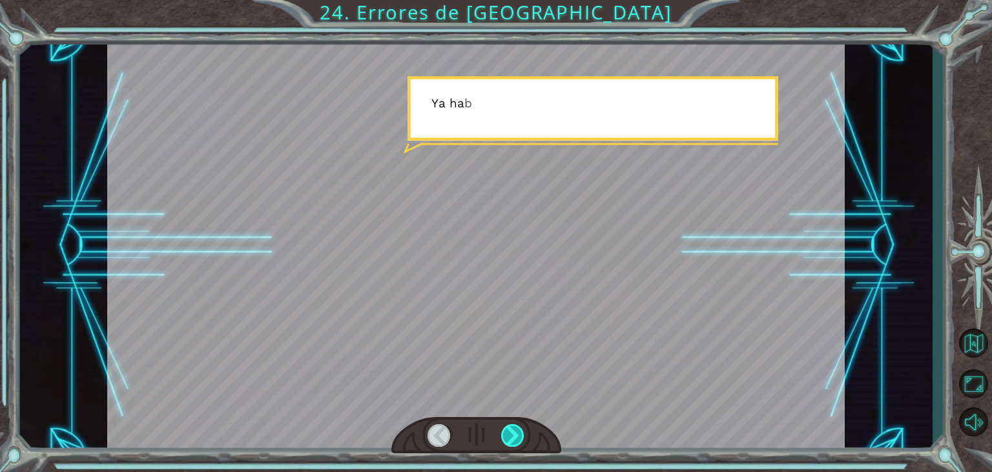
click at [517, 428] on div at bounding box center [512, 435] width 23 height 23
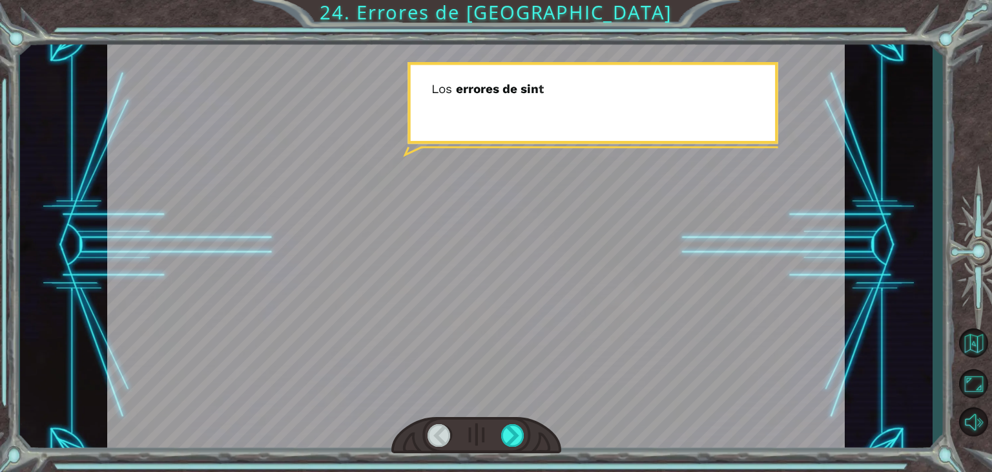
click at [509, 417] on div at bounding box center [476, 435] width 170 height 37
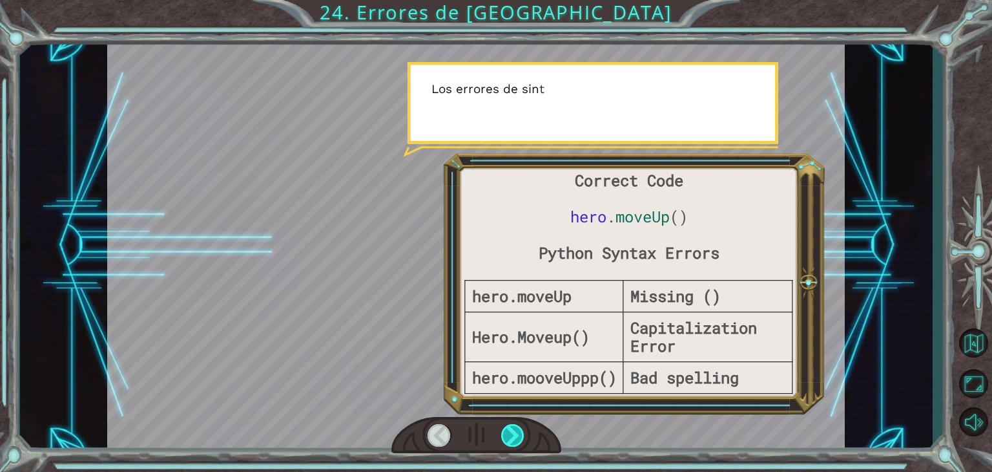
click at [510, 424] on div at bounding box center [512, 435] width 23 height 23
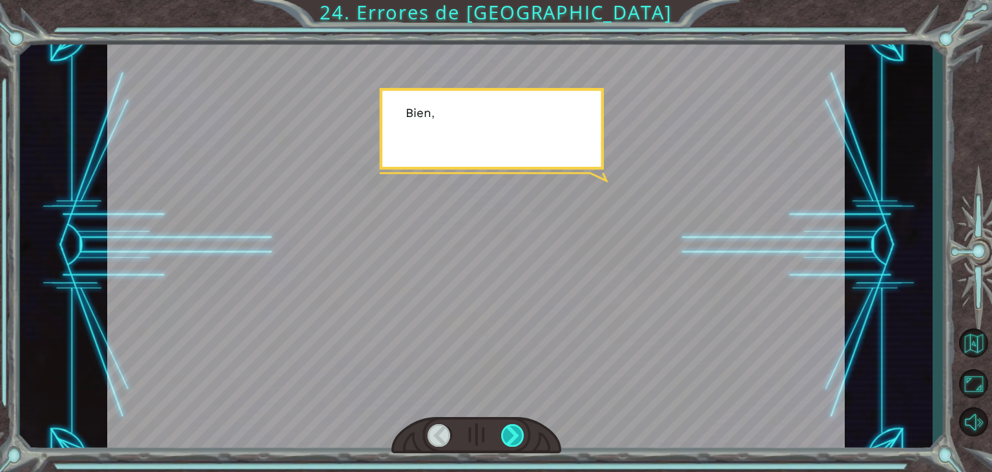
click at [510, 424] on div at bounding box center [512, 435] width 23 height 23
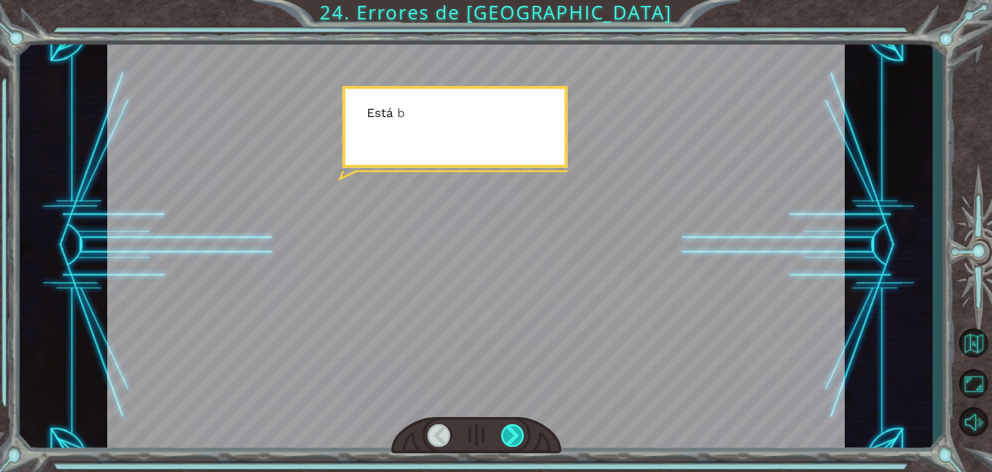
click at [510, 424] on div at bounding box center [512, 435] width 23 height 23
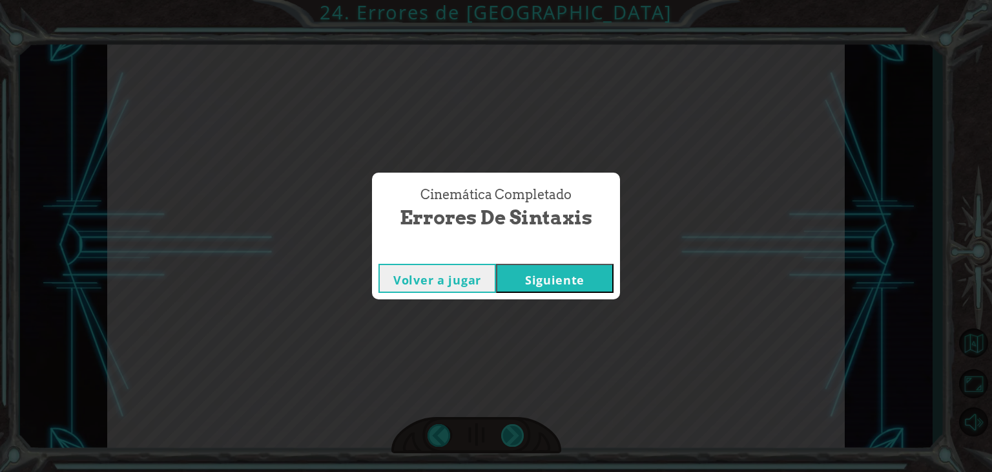
click at [510, 424] on div "Cinemática Completado Errores de Sintaxis Volver a jugar [GEOGRAPHIC_DATA]" at bounding box center [496, 236] width 992 height 472
click at [549, 267] on button "Siguiente" at bounding box center [555, 278] width 118 height 29
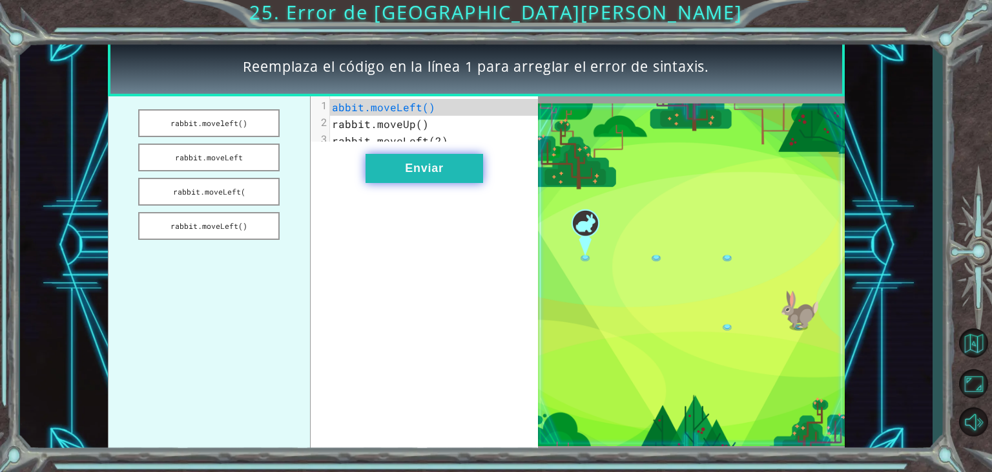
click at [413, 169] on button "Enviar" at bounding box center [425, 168] width 118 height 29
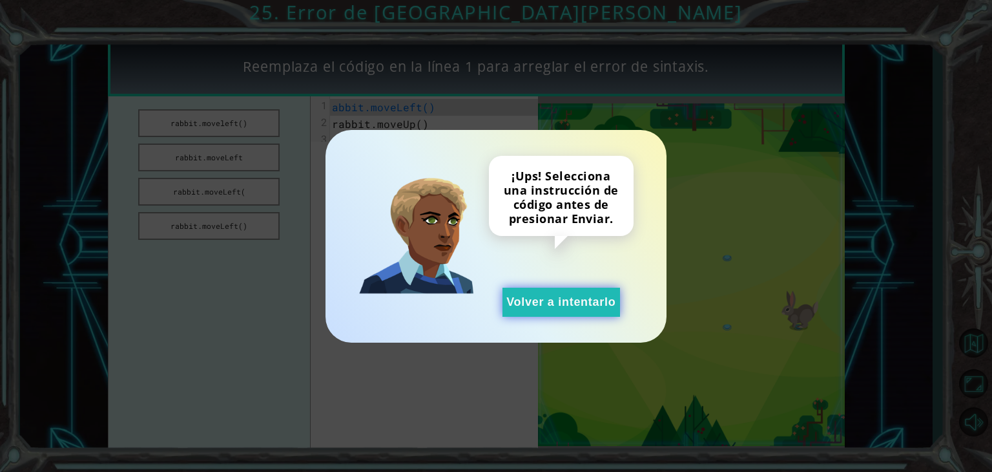
click at [563, 315] on button "Volver a intentarlo" at bounding box center [562, 301] width 118 height 29
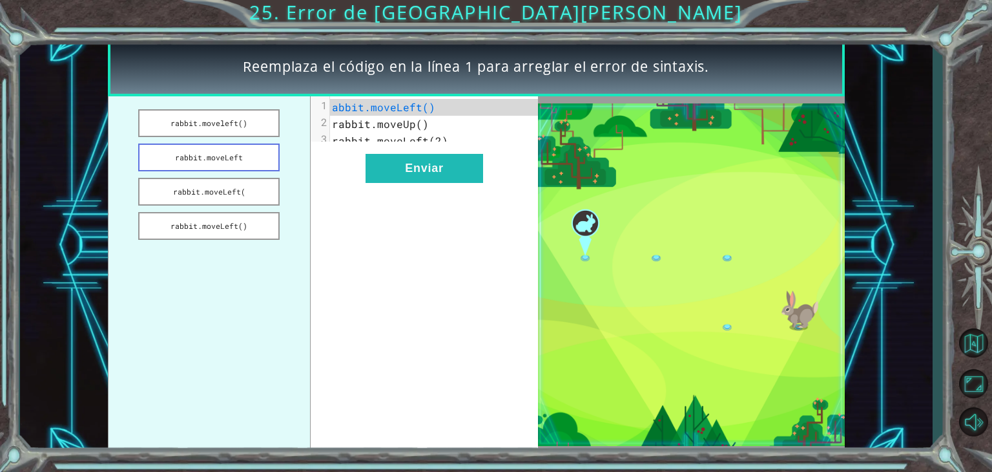
click at [252, 151] on button "rabbit.moveLeft" at bounding box center [208, 157] width 141 height 28
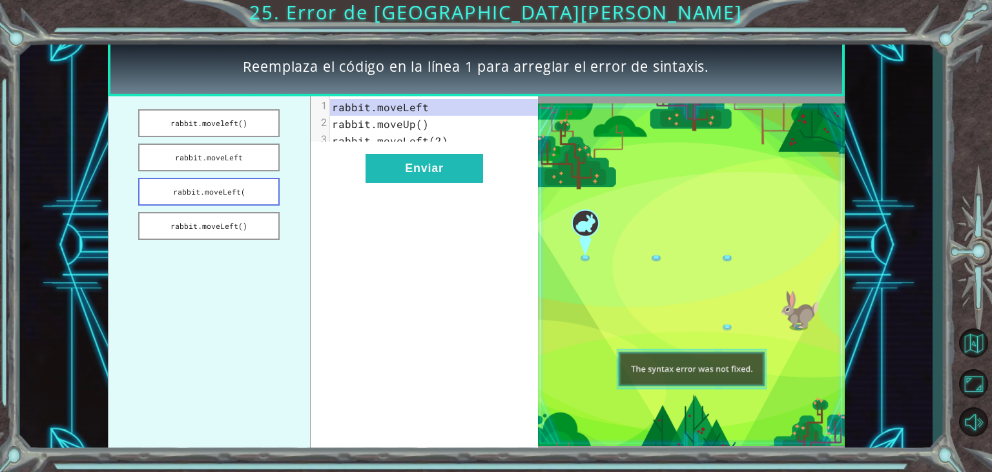
click at [252, 189] on button "rabbit.moveLeft(" at bounding box center [208, 192] width 141 height 28
click at [249, 147] on button "rabbit.moveLeft" at bounding box center [208, 157] width 141 height 28
click at [207, 198] on button "rabbit.moveLeft(" at bounding box center [208, 192] width 141 height 28
click at [393, 114] on pre "rabbit.moveLeft(" at bounding box center [439, 107] width 218 height 17
click at [433, 107] on pre "rabbit.moveLeft(" at bounding box center [439, 107] width 218 height 17
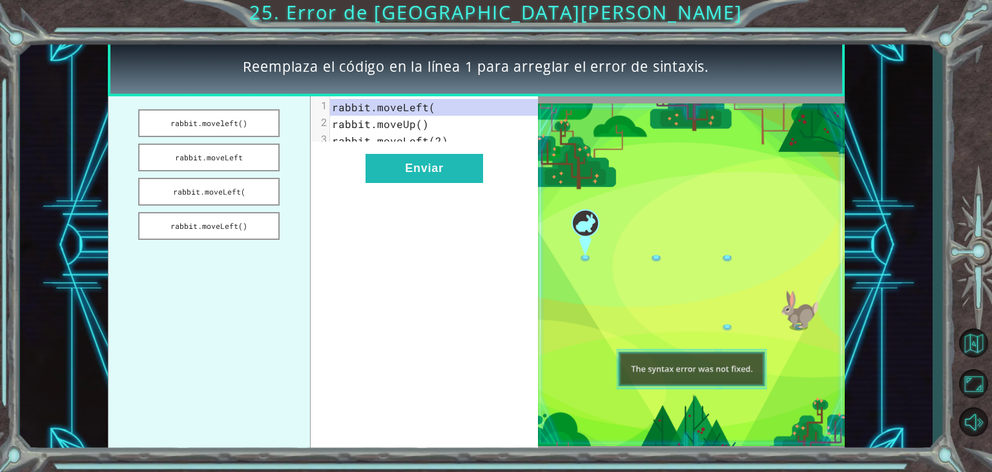
click at [434, 107] on pre "rabbit.moveLeft(" at bounding box center [439, 107] width 218 height 17
click at [260, 114] on button "rabbit.moveleft()" at bounding box center [208, 123] width 141 height 28
click at [390, 174] on button "Enviar" at bounding box center [425, 168] width 118 height 29
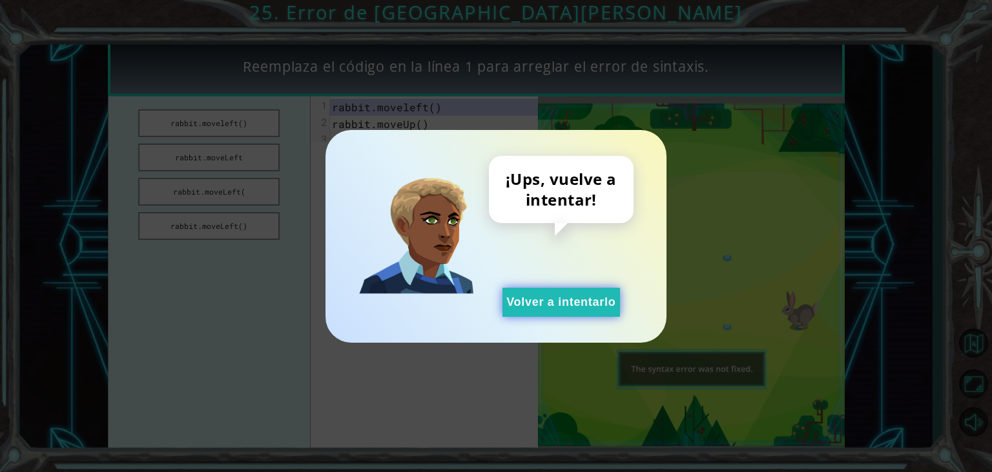
click at [572, 306] on button "Volver a intentarlo" at bounding box center [562, 301] width 118 height 29
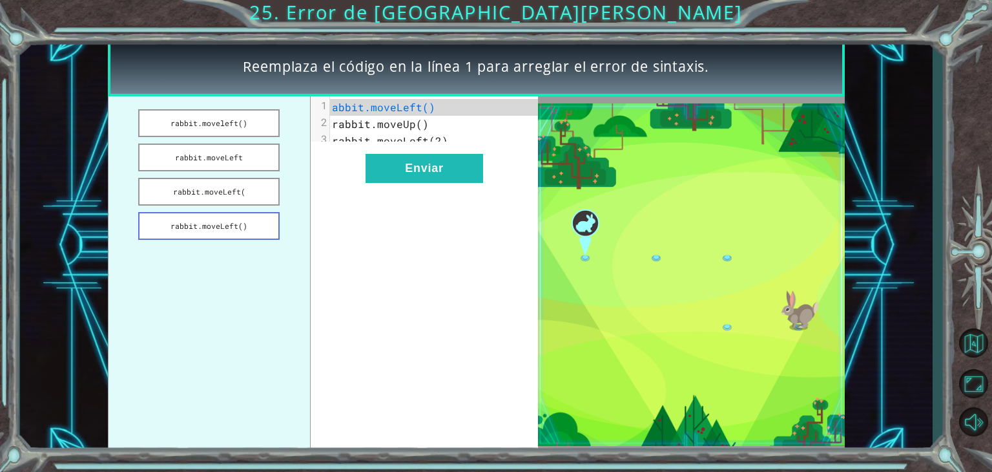
click at [255, 224] on button "rabbit.moveLeft()" at bounding box center [208, 226] width 141 height 28
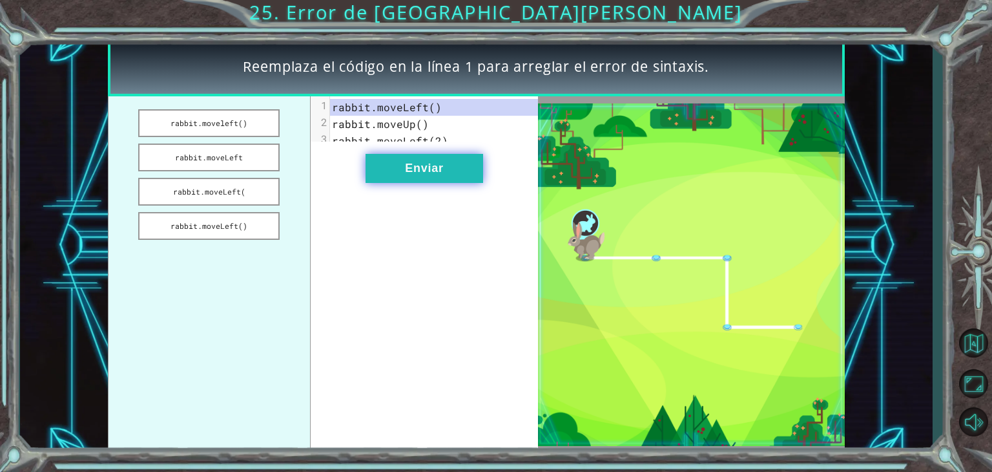
click at [421, 170] on button "Enviar" at bounding box center [425, 168] width 118 height 29
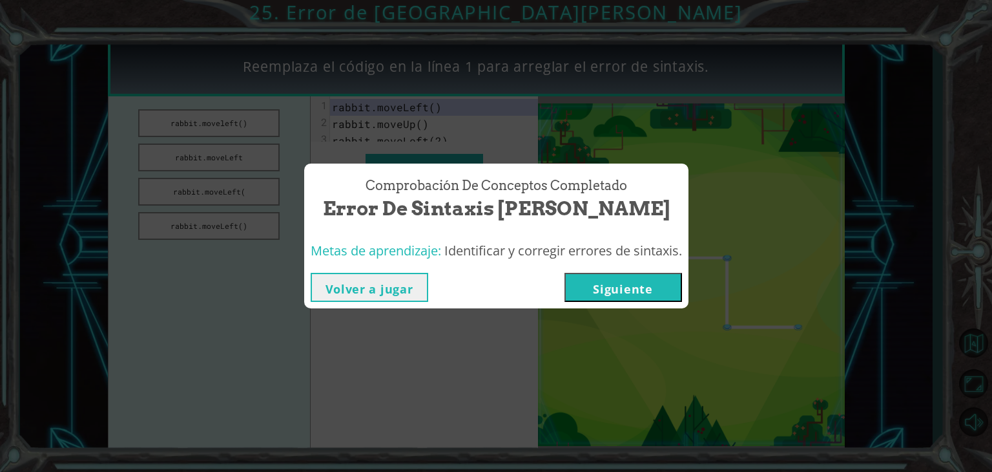
click at [636, 298] on button "Siguiente" at bounding box center [624, 287] width 118 height 29
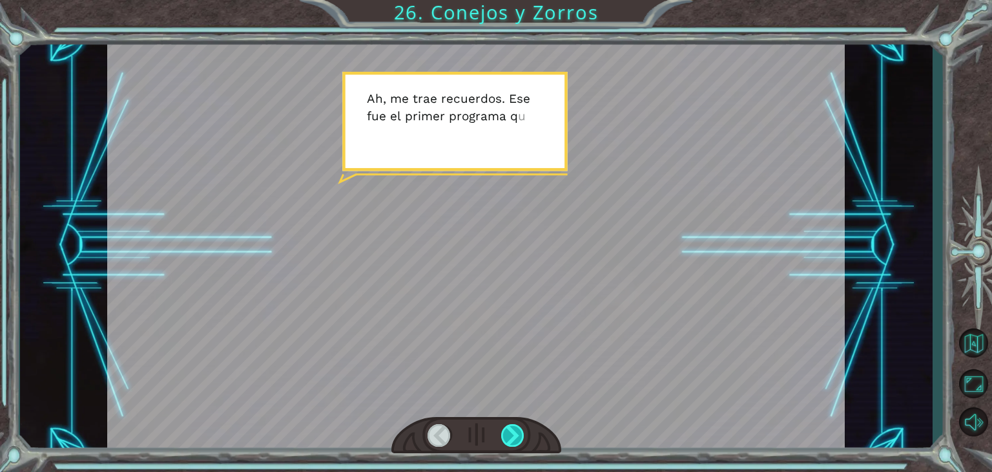
click at [507, 437] on div at bounding box center [512, 435] width 23 height 23
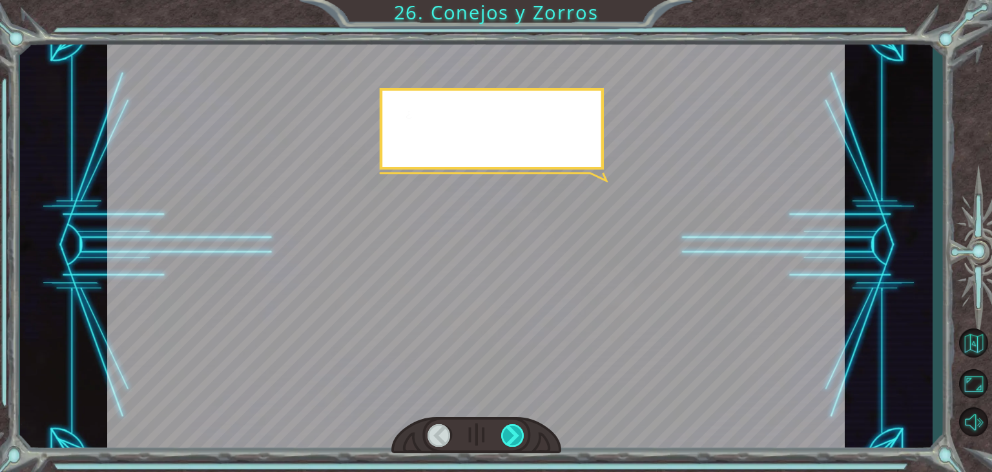
click at [509, 437] on div at bounding box center [512, 435] width 23 height 23
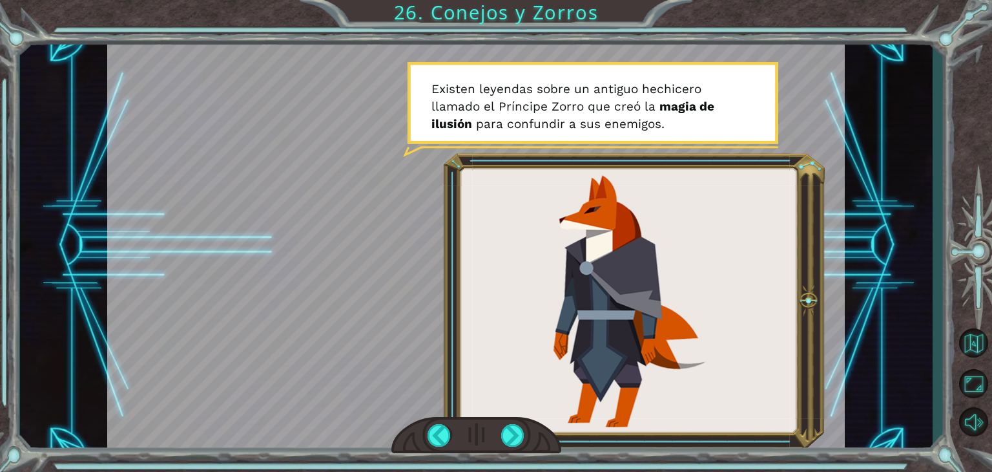
click at [503, 447] on div at bounding box center [476, 435] width 170 height 37
click at [505, 439] on div at bounding box center [512, 435] width 23 height 23
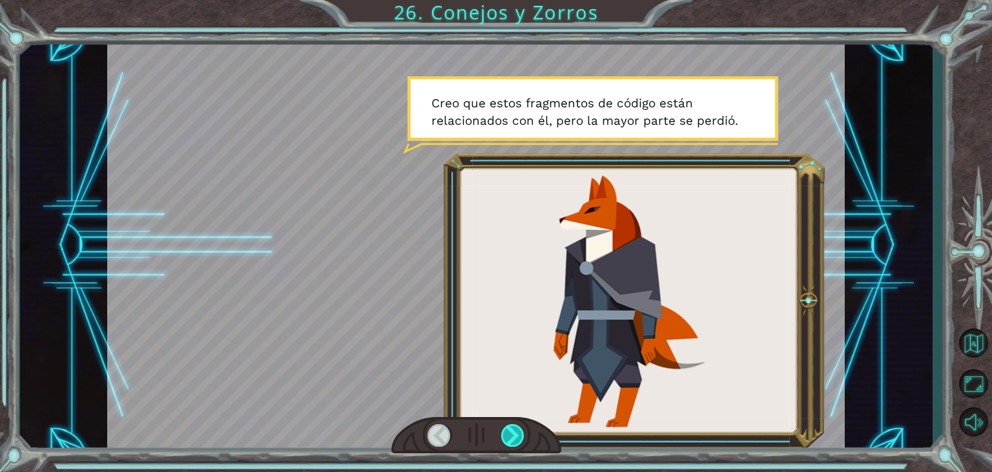
click at [510, 426] on div at bounding box center [512, 435] width 23 height 23
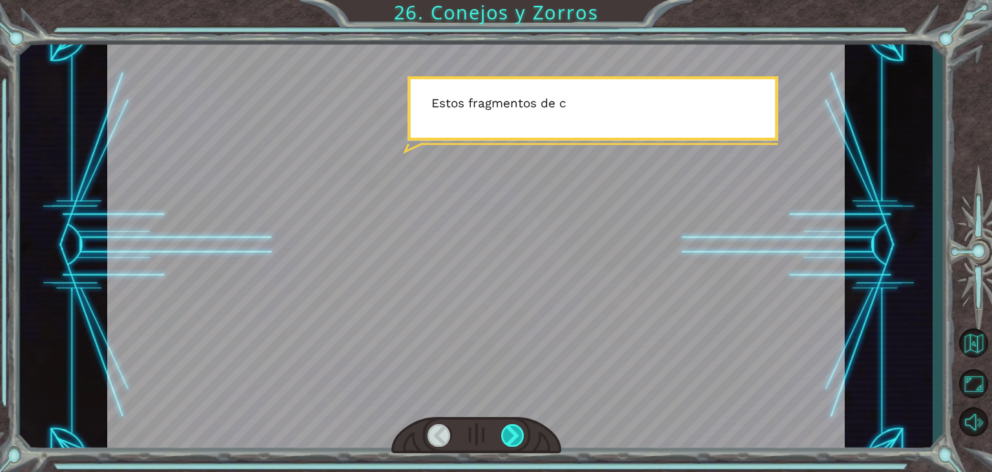
click at [510, 426] on div at bounding box center [512, 435] width 23 height 23
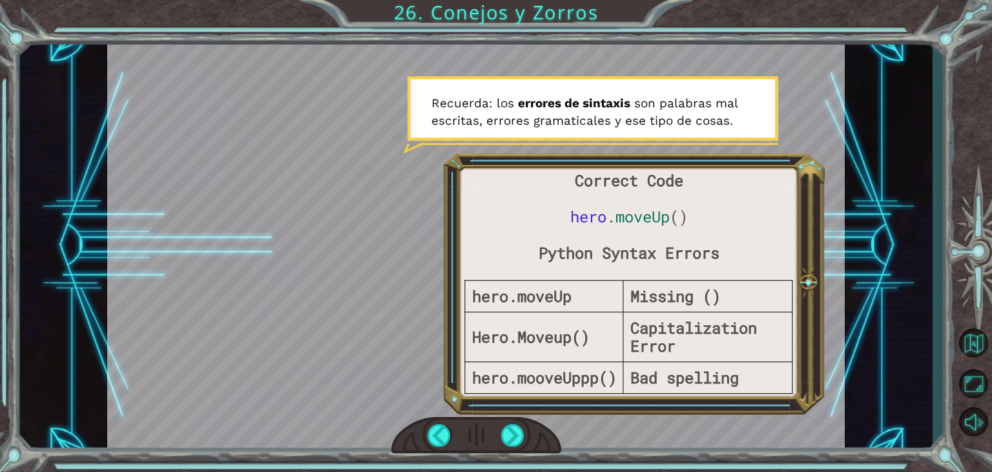
click at [497, 441] on div at bounding box center [476, 435] width 170 height 37
click at [510, 441] on div at bounding box center [512, 435] width 23 height 23
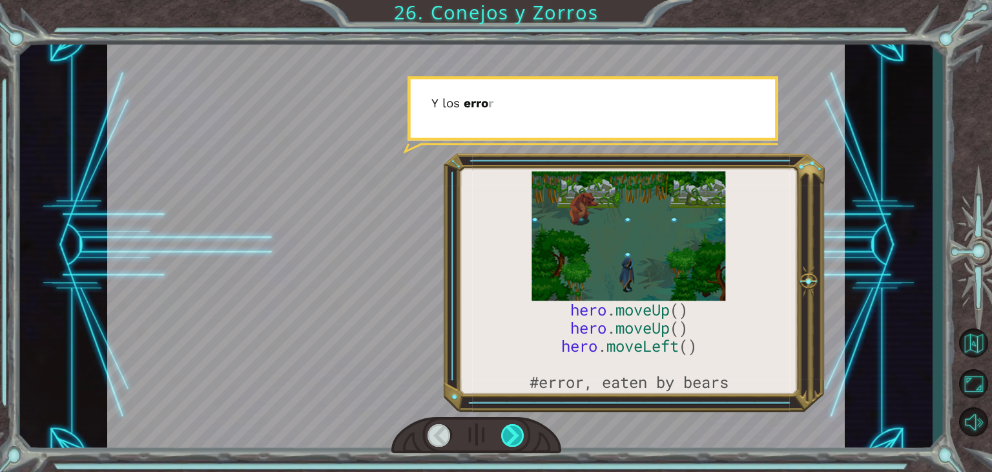
click at [517, 432] on div at bounding box center [512, 435] width 23 height 23
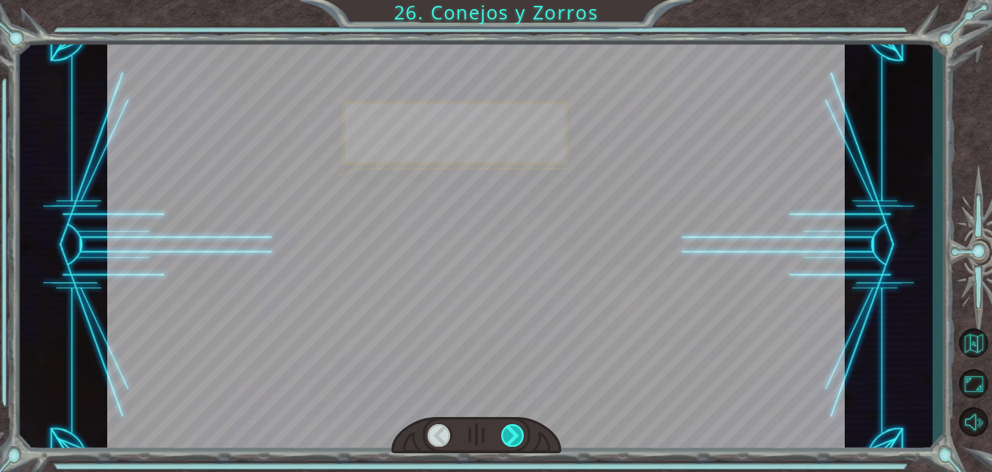
click at [517, 432] on div at bounding box center [512, 435] width 23 height 23
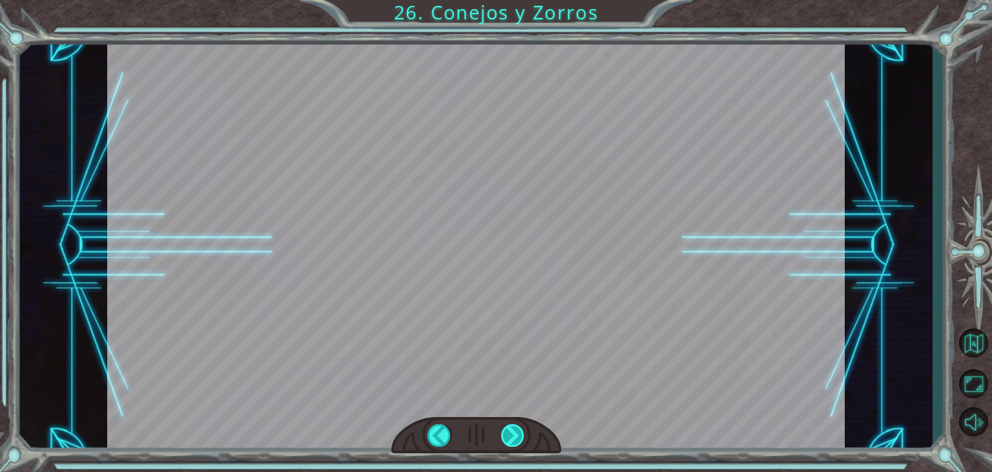
click at [517, 432] on div at bounding box center [512, 435] width 23 height 23
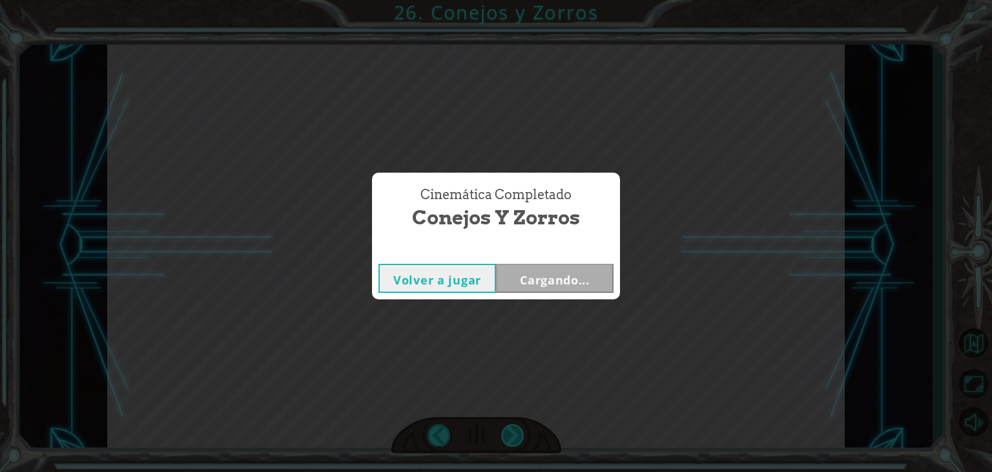
click at [517, 432] on div "Cinemática Completado Conejos y Zorros Volver a jugar Cargando..." at bounding box center [496, 236] width 992 height 472
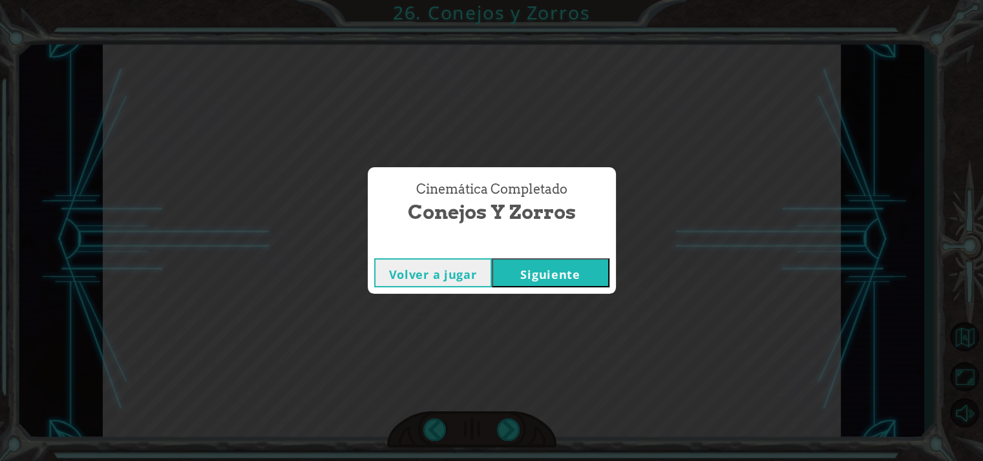
click at [537, 262] on div "Volver a jugar [GEOGRAPHIC_DATA]" at bounding box center [492, 273] width 248 height 42
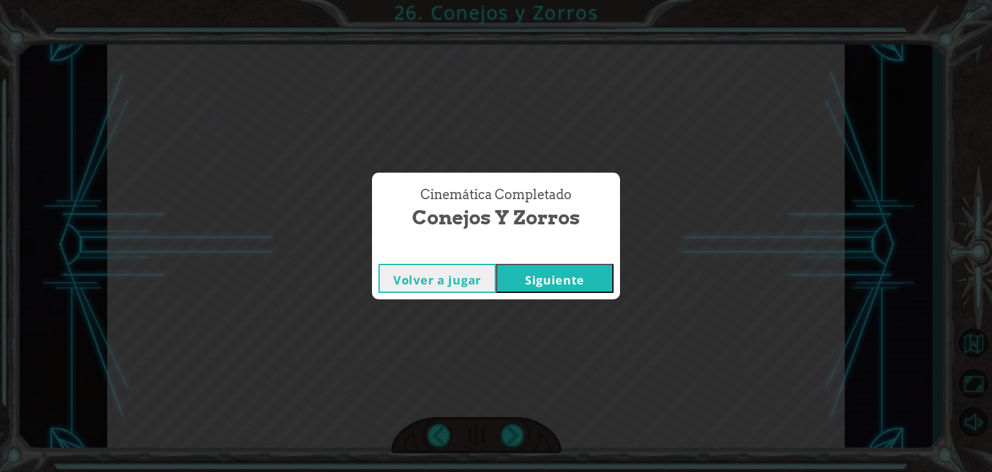
click at [537, 275] on button "Siguiente" at bounding box center [555, 278] width 118 height 29
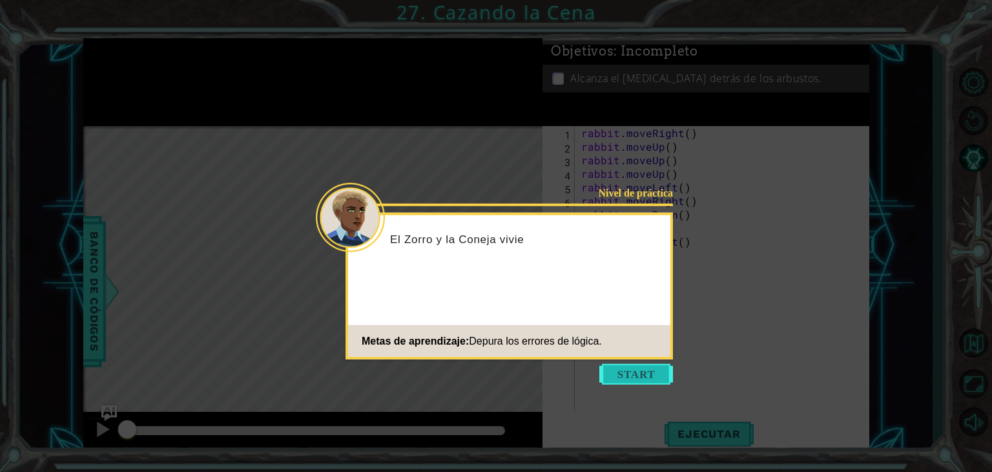
click at [636, 374] on button "Start" at bounding box center [636, 374] width 74 height 21
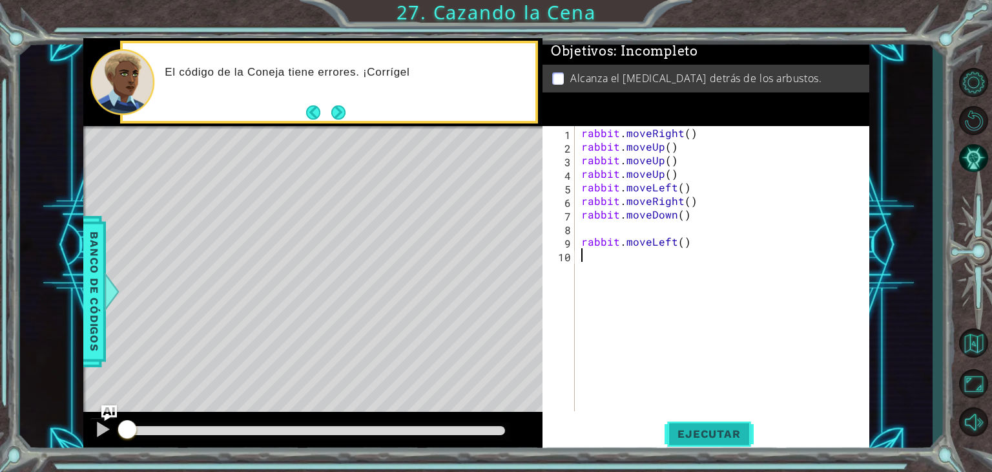
click at [696, 445] on button "Ejecutar" at bounding box center [709, 433] width 88 height 33
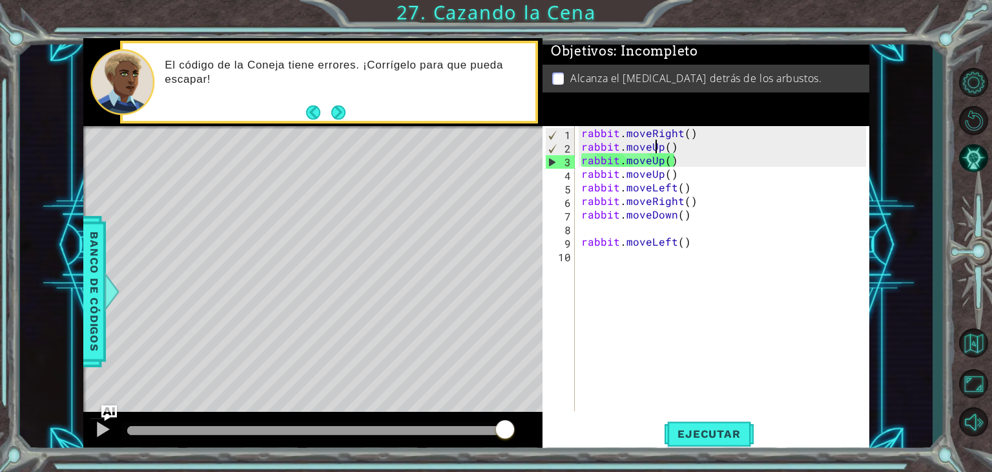
click at [658, 147] on div "rabbit . moveRight ( ) rabbit . moveUp ( ) rabbit . moveUp ( ) rabbit . moveUp …" at bounding box center [726, 282] width 294 height 312
click at [687, 130] on div "rabbit . moveRight ( ) rabbit . moveUp ( ) rabbit . moveUp ( ) rabbit . moveUp …" at bounding box center [726, 282] width 294 height 312
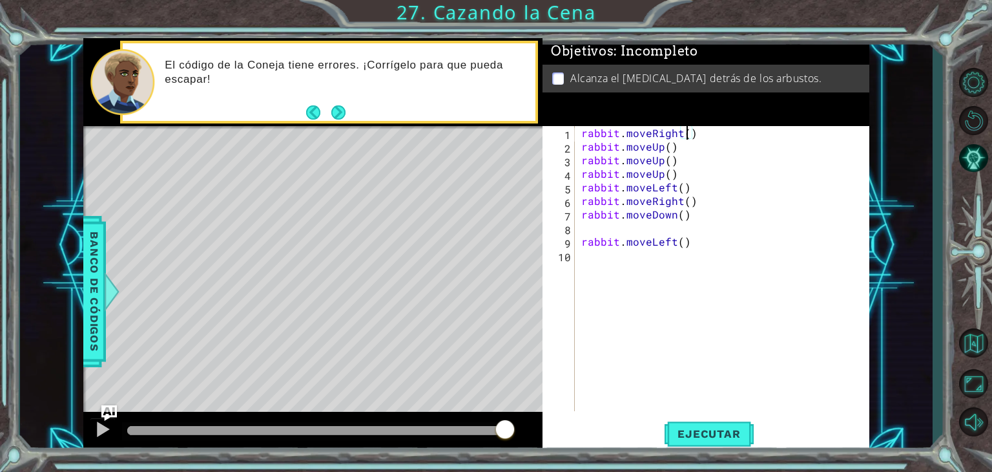
scroll to position [0, 6]
click at [681, 189] on div "rabbit . moveRight ( 3 ) rabbit . moveUp ( ) rabbit . moveUp ( ) rabbit . moveU…" at bounding box center [726, 282] width 294 height 312
click at [678, 216] on div "rabbit . moveRight ( 3 ) rabbit . moveUp ( ) rabbit . moveUp ( ) rabbit . moveU…" at bounding box center [726, 282] width 294 height 312
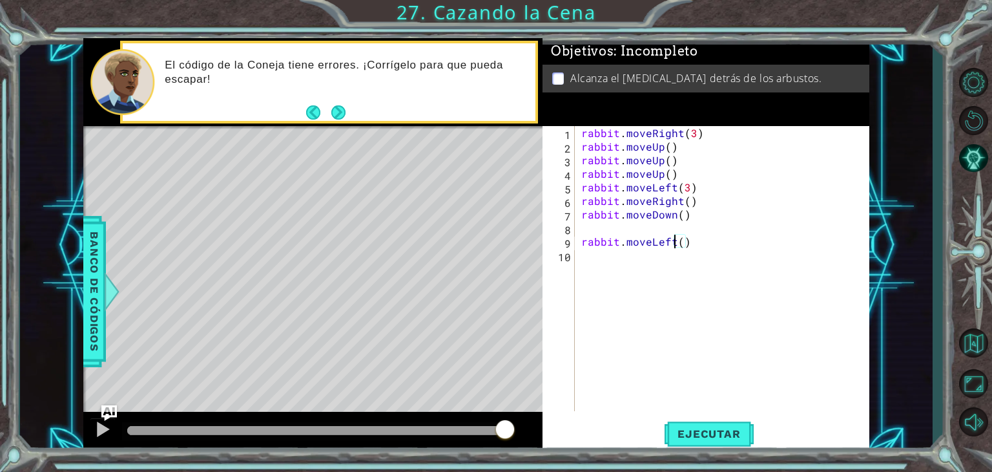
click at [677, 244] on div "rabbit . moveRight ( 3 ) rabbit . moveUp ( ) rabbit . moveUp ( ) rabbit . moveU…" at bounding box center [726, 282] width 294 height 312
click at [711, 437] on span "Ejecutar" at bounding box center [709, 433] width 88 height 13
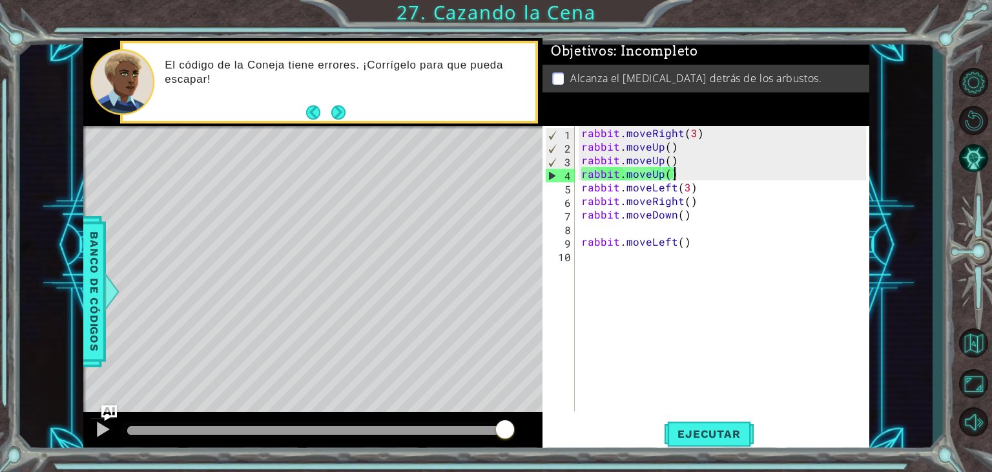
drag, startPoint x: 680, startPoint y: 170, endPoint x: 618, endPoint y: 171, distance: 62.7
click at [623, 171] on div "rabbit . moveRight ( 3 ) rabbit . moveUp ( ) rabbit . moveUp ( ) rabbit . moveU…" at bounding box center [726, 282] width 294 height 312
drag, startPoint x: 659, startPoint y: 160, endPoint x: 677, endPoint y: 174, distance: 22.6
click at [661, 163] on div "rabbit . moveRight ( 3 ) rabbit . moveUp ( ) rabbit . moveUp ( ) rabbit . moveU…" at bounding box center [726, 282] width 294 height 312
drag, startPoint x: 678, startPoint y: 174, endPoint x: 587, endPoint y: 174, distance: 91.1
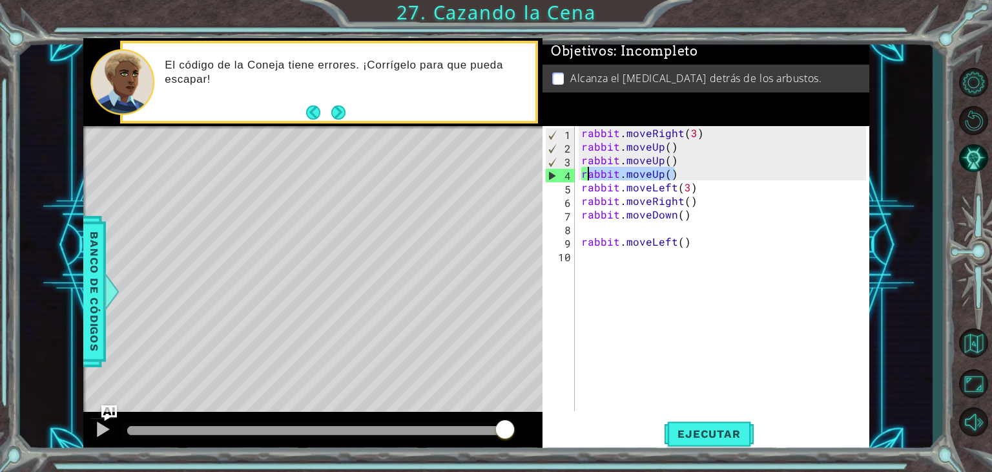
click at [587, 174] on div "rabbit . moveRight ( 3 ) rabbit . moveUp ( ) rabbit . moveUp ( ) rabbit . moveU…" at bounding box center [726, 282] width 294 height 312
click at [681, 167] on div "rabbit . moveRight ( 3 ) rabbit . moveUp ( ) rabbit . moveUp ( ) rabbit . moveU…" at bounding box center [726, 282] width 294 height 312
click at [678, 182] on div "rabbit . moveRight ( 3 ) rabbit . moveUp ( ) rabbit . moveUp ( ) rabbit . moveU…" at bounding box center [726, 282] width 294 height 312
click at [678, 164] on div "rabbit . moveRight ( 3 ) rabbit . moveUp ( ) rabbit . moveUp ( ) rabbit . moveU…" at bounding box center [726, 282] width 294 height 312
click at [677, 171] on div "rabbit . moveRight ( 3 ) rabbit . moveUp ( ) rabbit . moveUp ( ) rabbit . moveU…" at bounding box center [726, 282] width 294 height 312
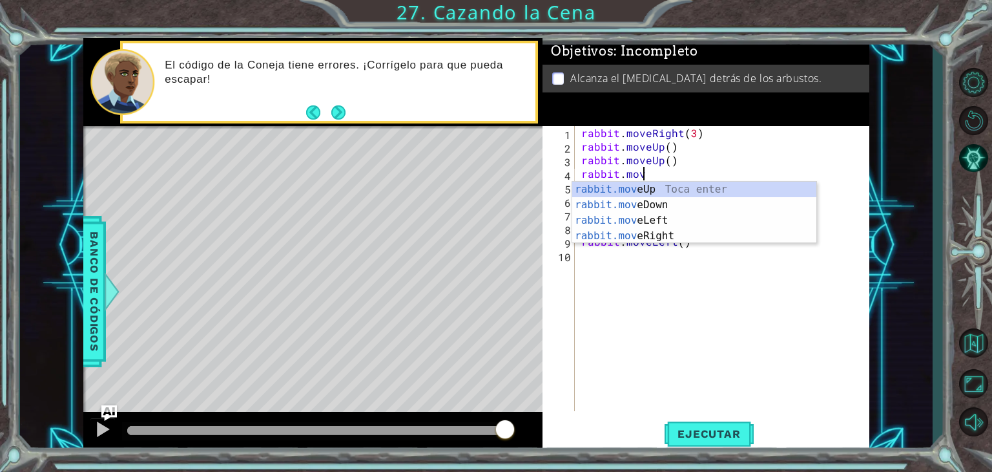
scroll to position [0, 3]
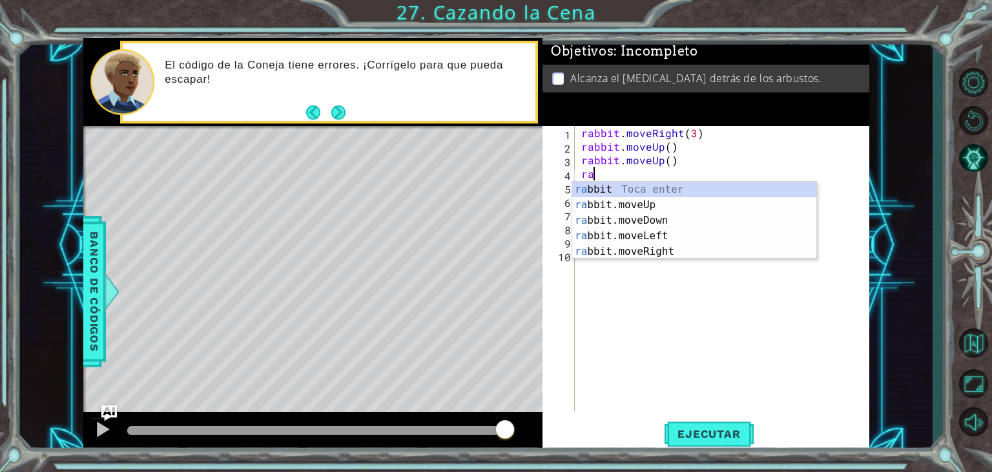
type textarea "r"
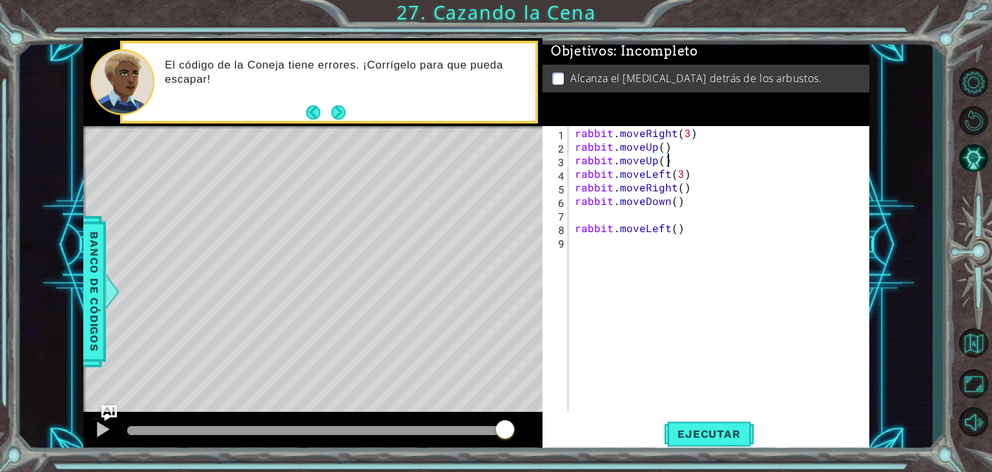
click at [682, 138] on div "rabbit . moveRight ( 3 ) rabbit . moveUp ( ) rabbit . moveUp ( ) rabbit . moveL…" at bounding box center [722, 282] width 300 height 312
click at [688, 130] on div "rabbit . moveRight ( 3 ) rabbit . moveUp ( ) rabbit . moveUp ( ) rabbit . moveL…" at bounding box center [722, 282] width 300 height 312
click at [710, 425] on button "Ejecutar" at bounding box center [709, 433] width 88 height 33
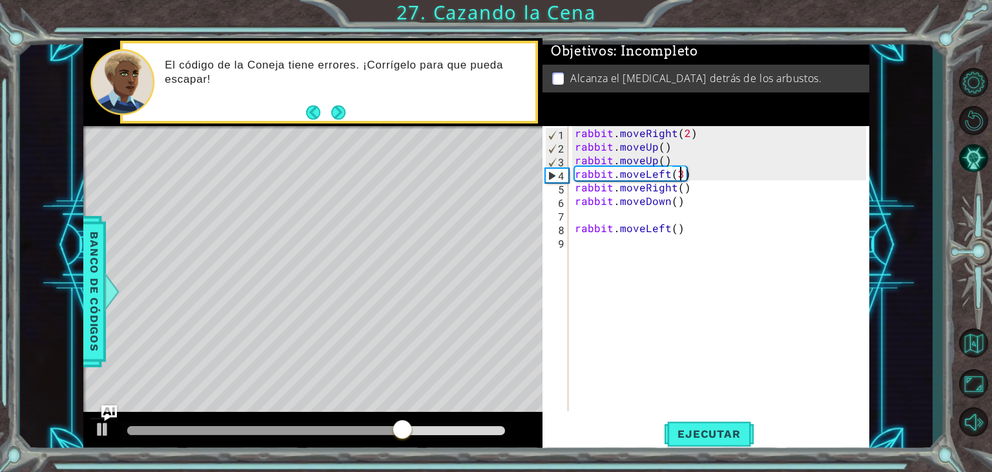
click at [680, 171] on div "rabbit . moveRight ( 2 ) rabbit . moveUp ( ) rabbit . moveUp ( ) rabbit . moveL…" at bounding box center [722, 282] width 300 height 312
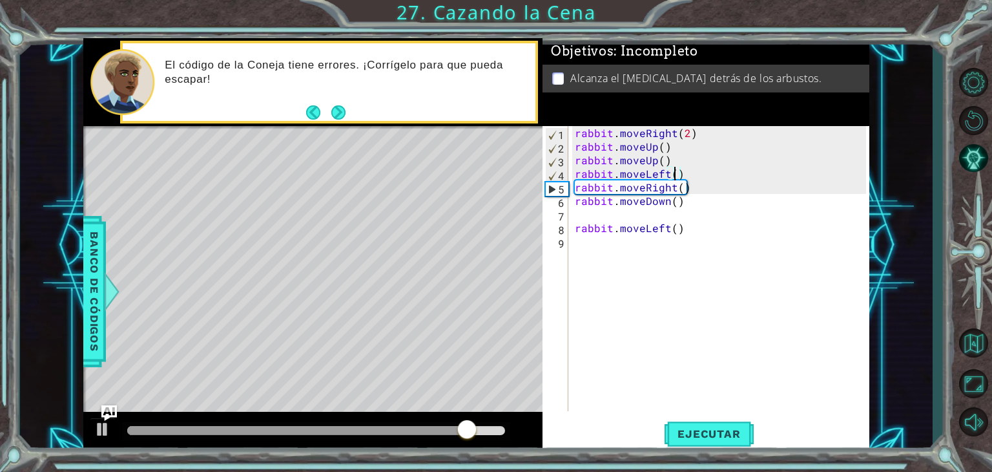
type textarea "rabbit.moveLeft(2)"
click at [684, 216] on div "rabbit . moveRight ( 2 ) rabbit . moveUp ( ) rabbit . moveUp ( ) rabbit . moveL…" at bounding box center [722, 282] width 300 height 312
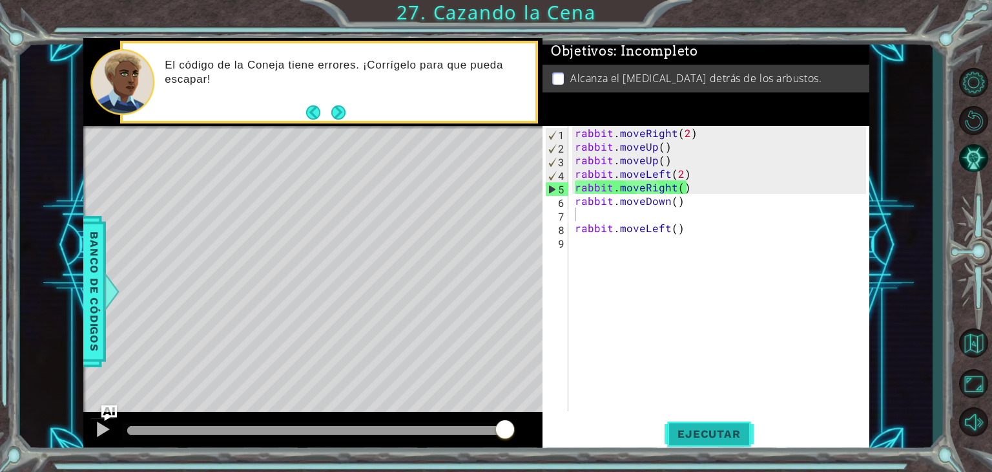
click at [737, 434] on span "Ejecutar" at bounding box center [709, 433] width 88 height 13
click at [670, 186] on div "rabbit . moveRight ( 2 ) rabbit . moveUp ( ) rabbit . moveUp ( ) rabbit . moveL…" at bounding box center [722, 282] width 300 height 312
click at [670, 187] on div "rabbit . moveRight ( 2 ) rabbit . moveUp ( ) rabbit . moveUp ( ) rabbit . moveL…" at bounding box center [722, 282] width 300 height 312
click at [673, 183] on div "rabbit . moveRight ( 2 ) rabbit . moveUp ( ) rabbit . moveUp ( ) rabbit . moveL…" at bounding box center [722, 282] width 300 height 312
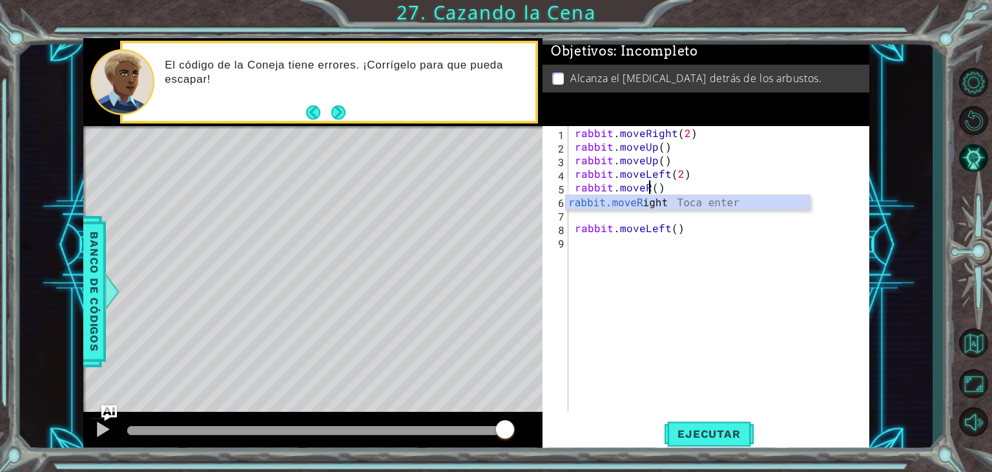
type textarea "rabbit.move()"
click at [659, 294] on div "rabbit . moveRight ( 2 ) rabbit . moveUp ( ) rabbit . moveUp ( ) rabbit . moveL…" at bounding box center [722, 282] width 300 height 312
drag, startPoint x: 657, startPoint y: 183, endPoint x: 616, endPoint y: 189, distance: 41.8
click at [616, 189] on div "rabbit . moveRight ( 2 ) rabbit . moveUp ( ) rabbit . moveUp ( ) rabbit . moveL…" at bounding box center [722, 282] width 300 height 312
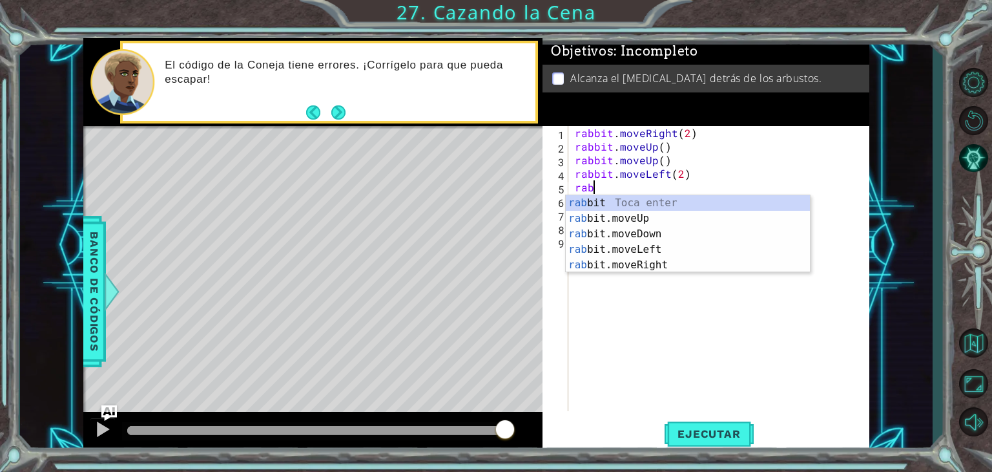
type textarea "r"
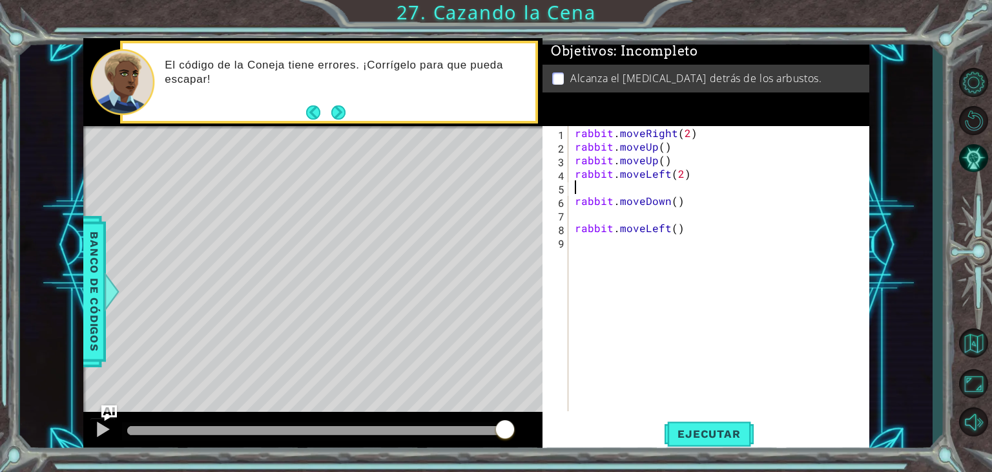
type textarea "rabbit.moveLeft(2)"
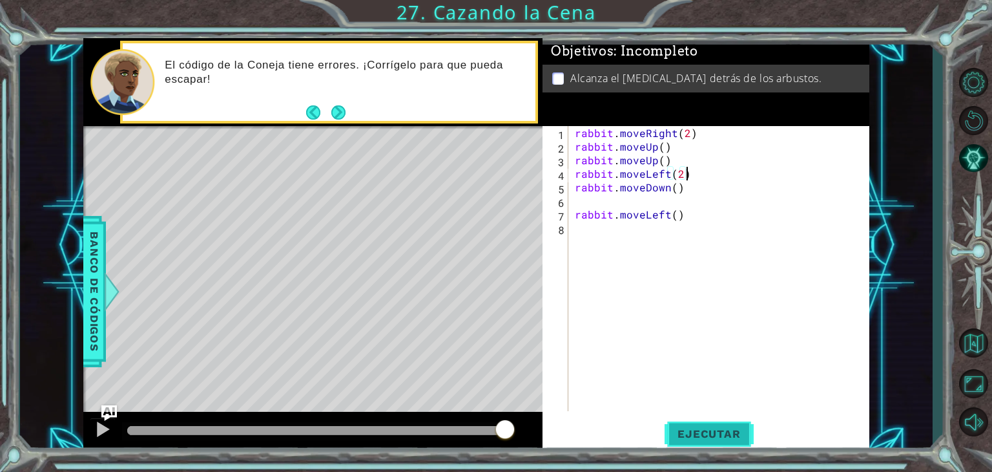
click at [726, 440] on span "Ejecutar" at bounding box center [709, 433] width 88 height 13
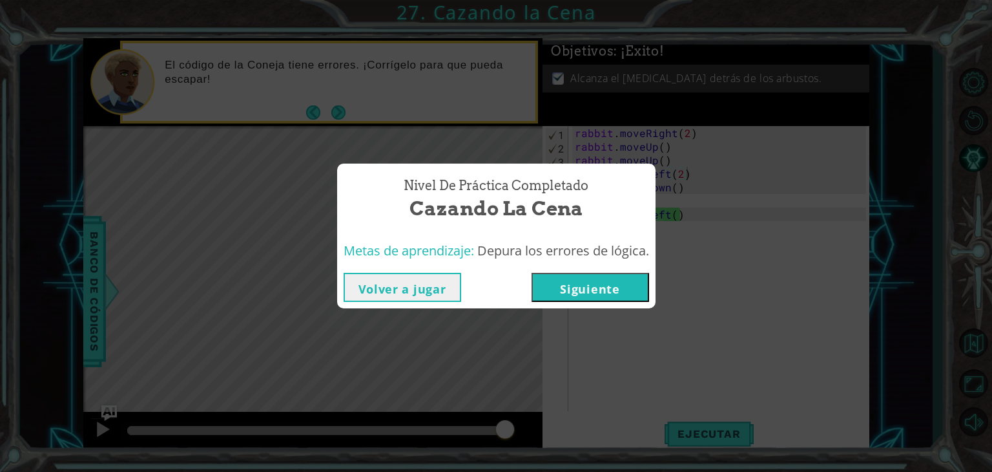
click at [416, 274] on button "Volver a jugar" at bounding box center [403, 287] width 118 height 29
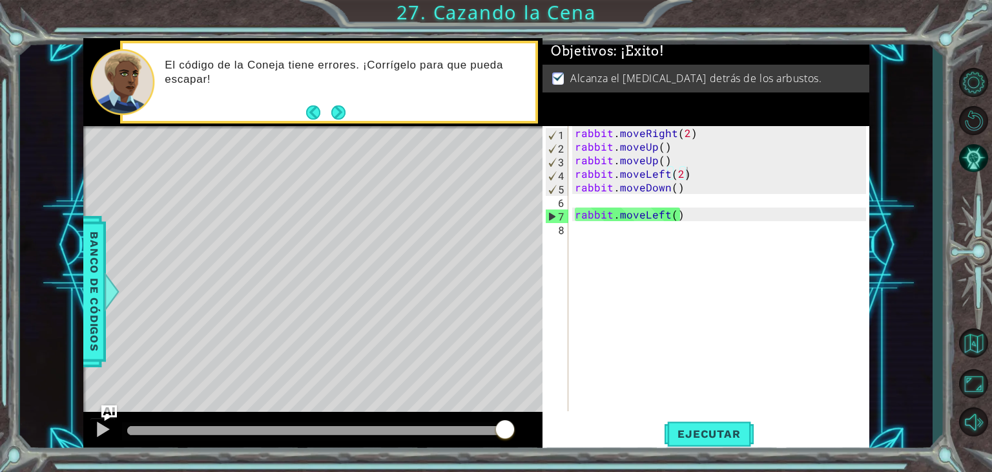
click at [417, 275] on div "Level Map" at bounding box center [381, 316] width 597 height 380
click at [721, 435] on span "Ejecutar" at bounding box center [709, 433] width 88 height 13
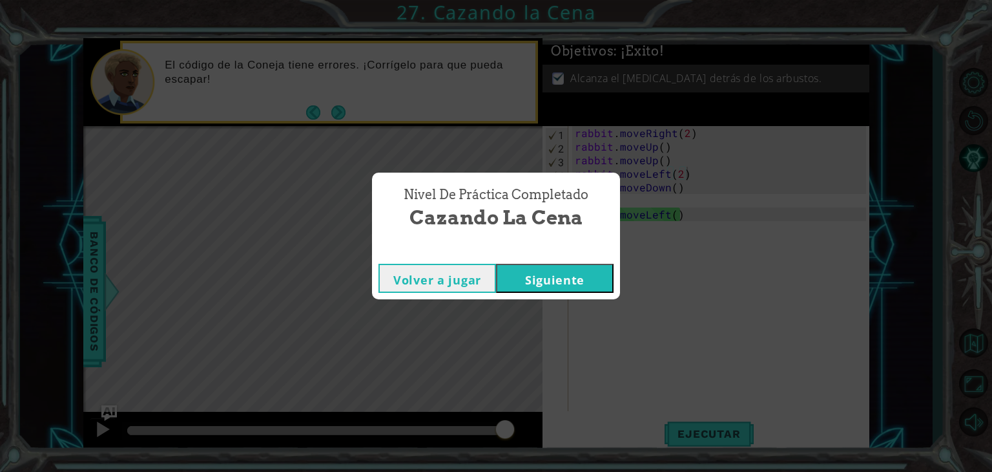
click at [556, 284] on button "Siguiente" at bounding box center [555, 278] width 118 height 29
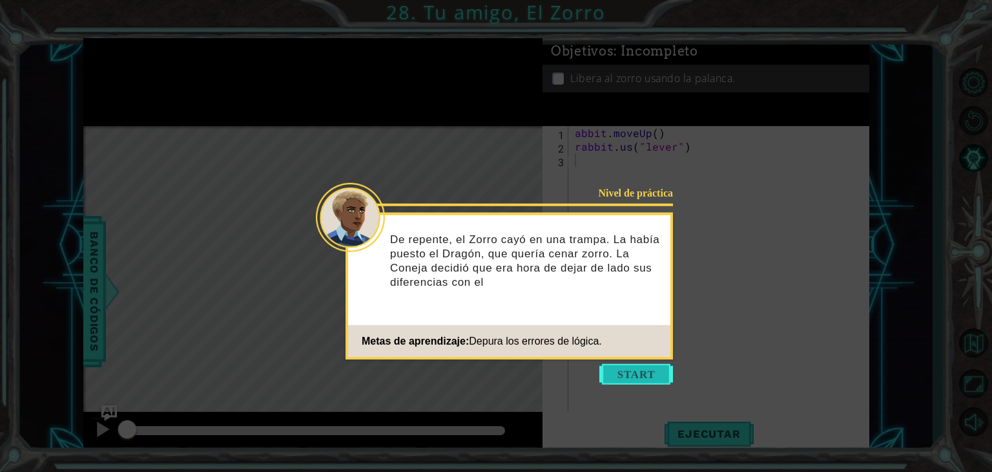
click at [612, 375] on button "Start" at bounding box center [636, 374] width 74 height 21
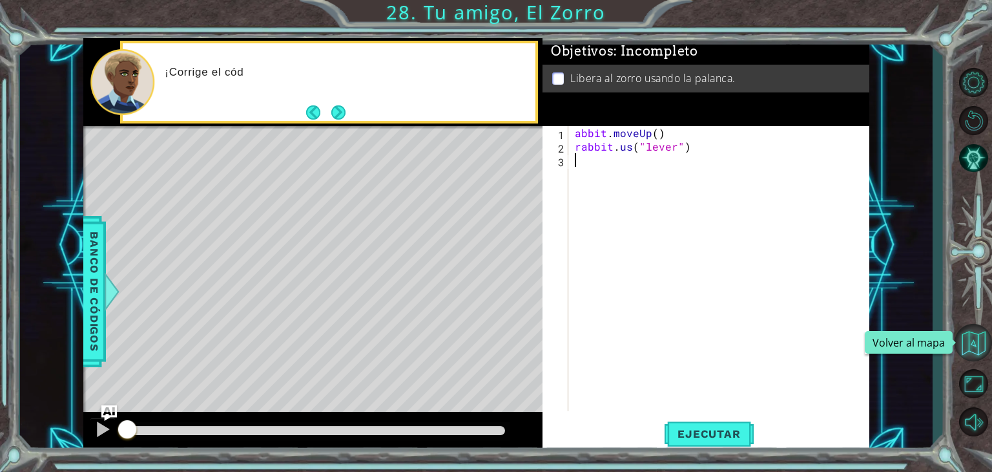
click at [964, 349] on button "Volver al mapa" at bounding box center [973, 342] width 37 height 37
